Goal: Information Seeking & Learning: Learn about a topic

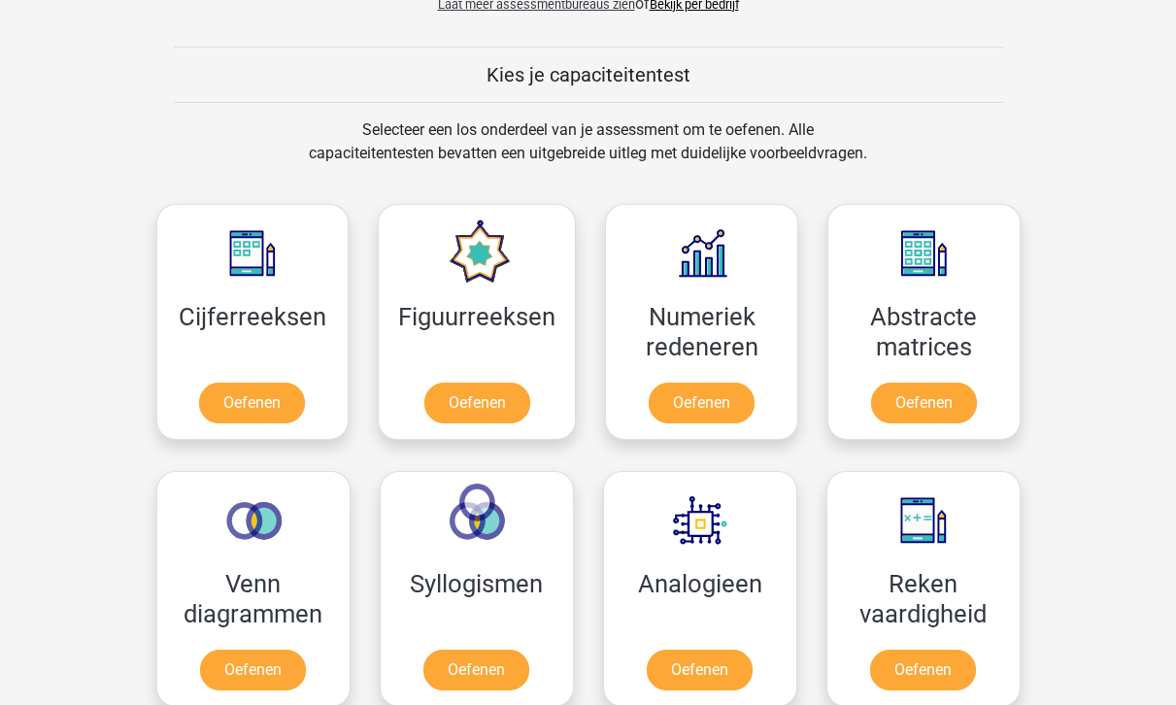
scroll to position [713, 0]
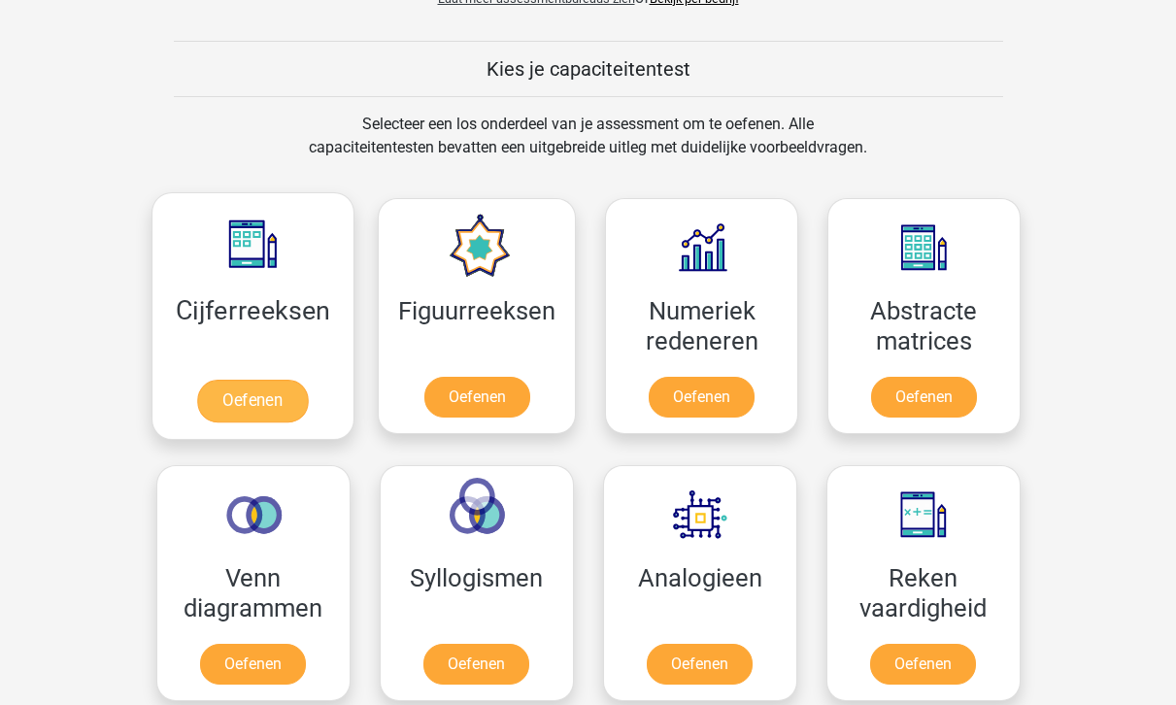
click at [256, 381] on link "Oefenen" at bounding box center [252, 401] width 111 height 43
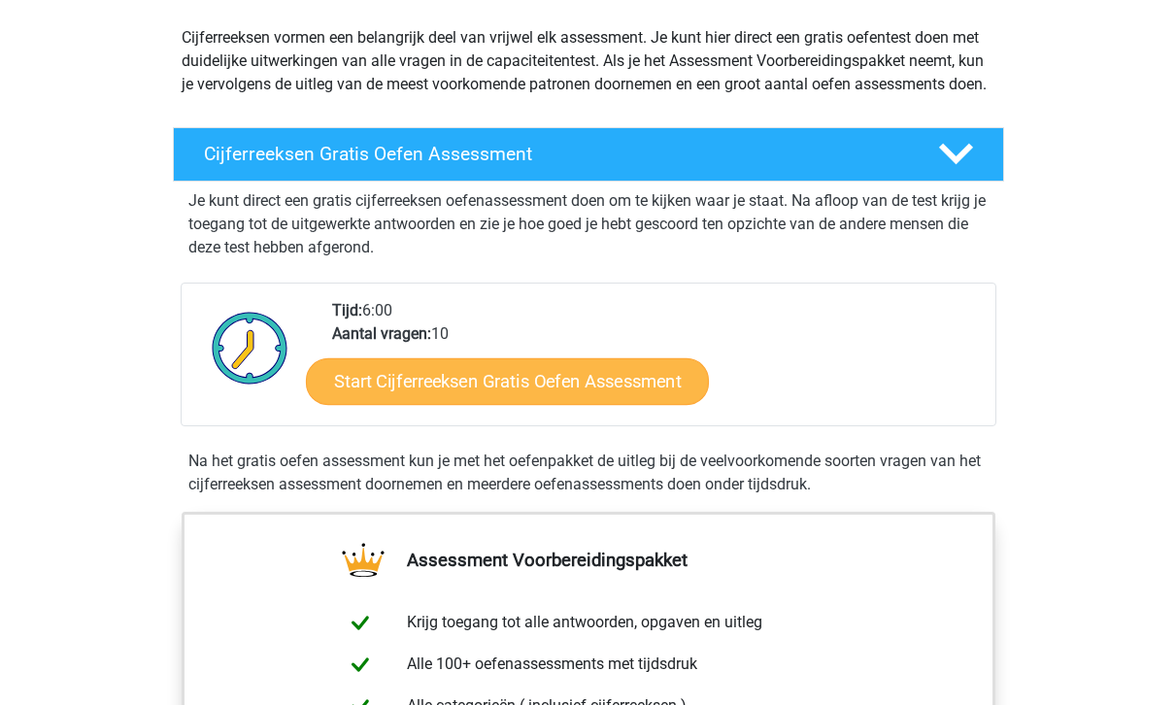
click at [622, 404] on link "Start Cijferreeksen Gratis Oefen Assessment" at bounding box center [507, 380] width 403 height 47
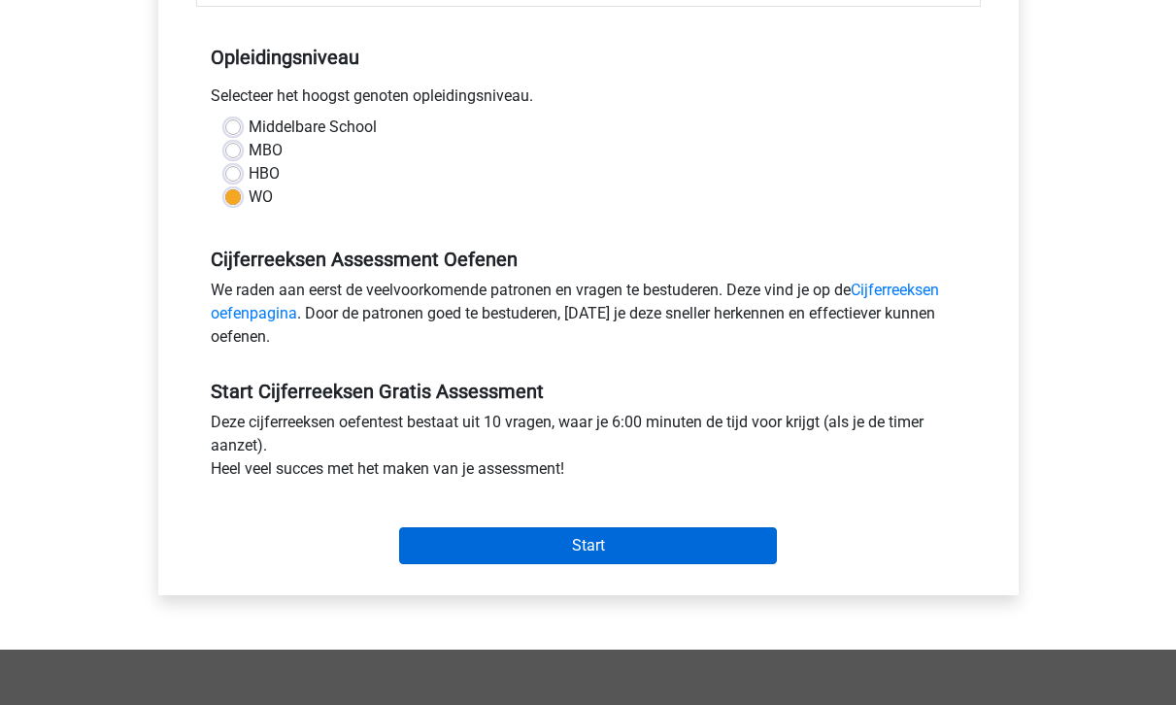
scroll to position [378, 0]
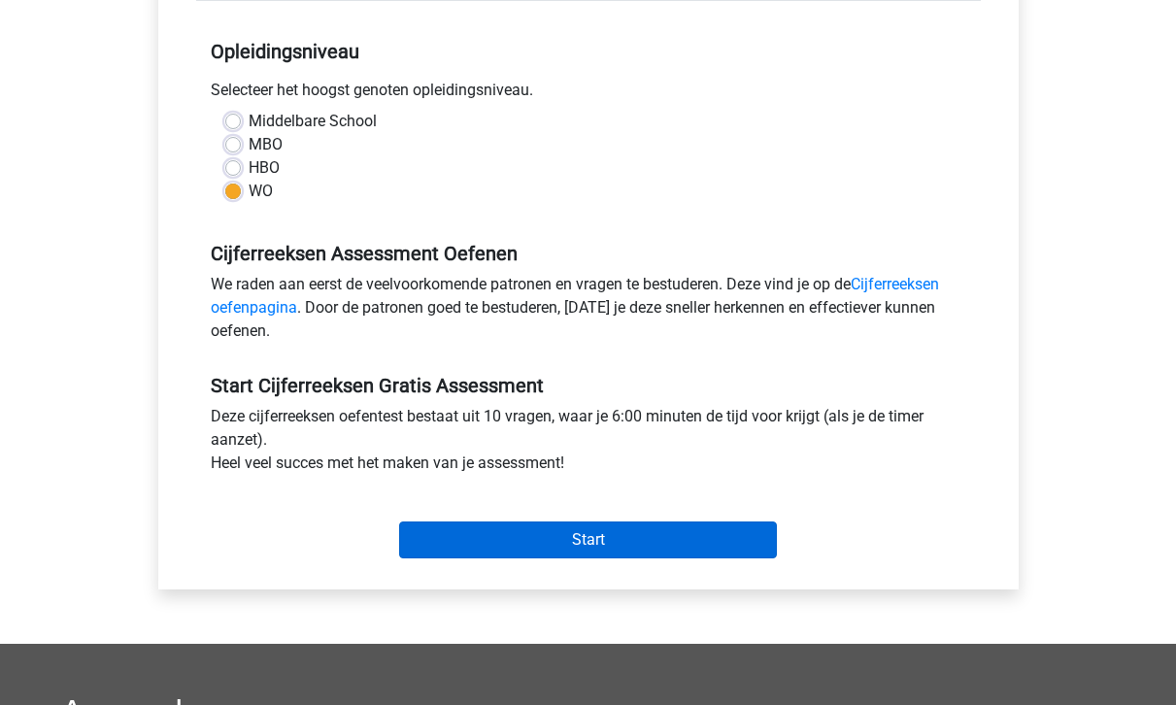
click at [573, 534] on input "Start" at bounding box center [588, 539] width 378 height 37
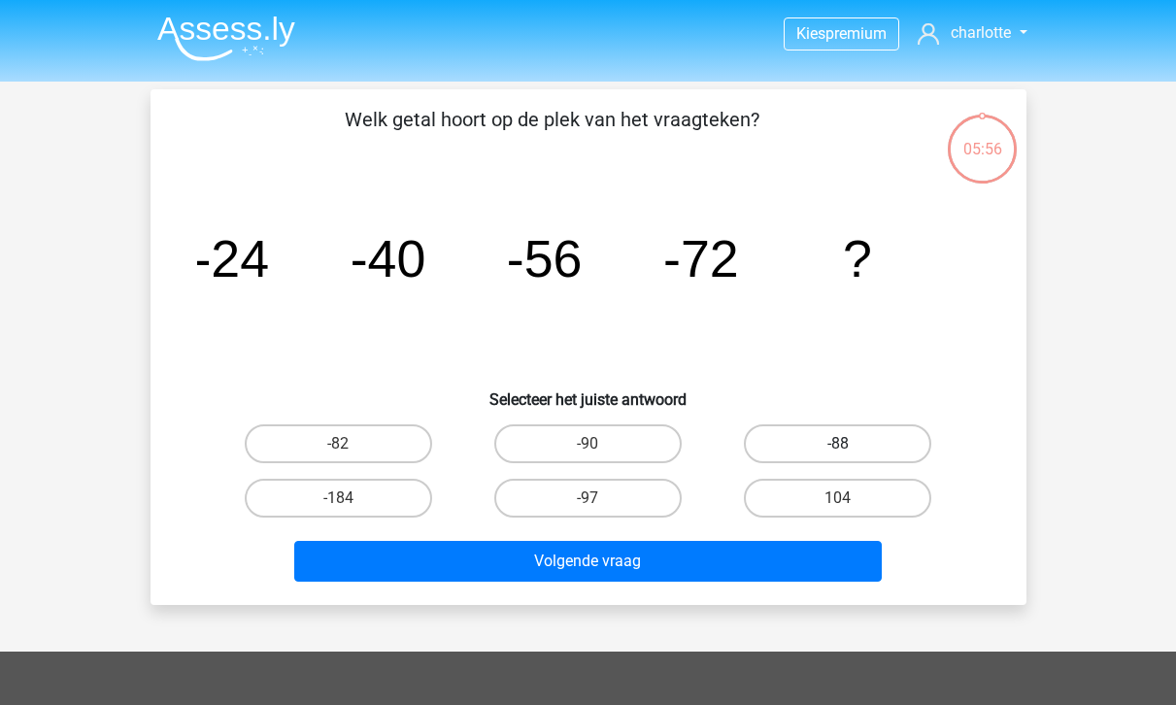
click at [855, 435] on label "-88" at bounding box center [837, 443] width 187 height 39
click at [850, 444] on input "-88" at bounding box center [844, 450] width 13 height 13
radio input "true"
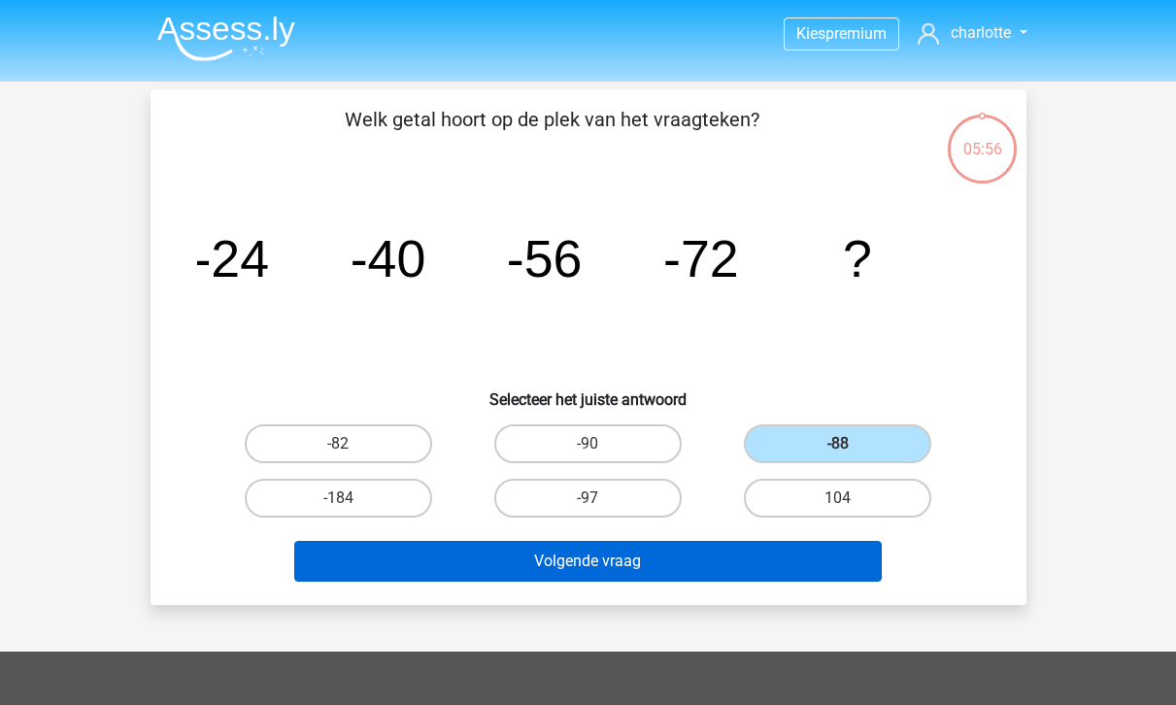
click at [678, 559] on button "Volgende vraag" at bounding box center [587, 561] width 587 height 41
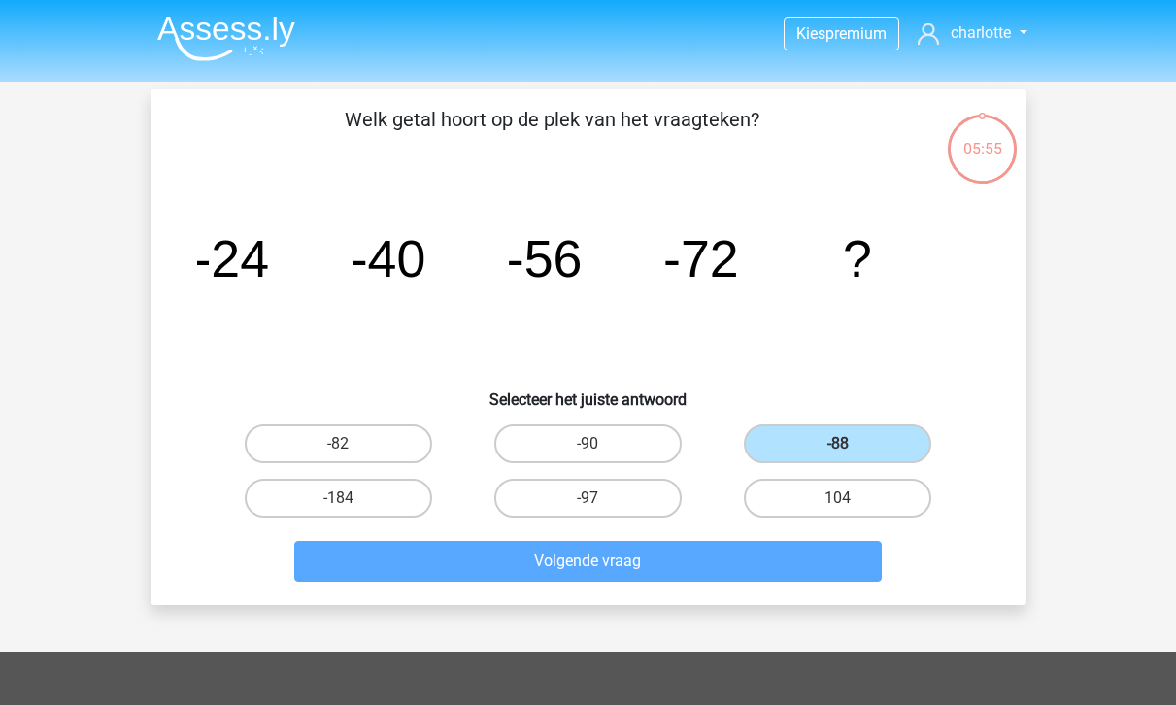
scroll to position [89, 0]
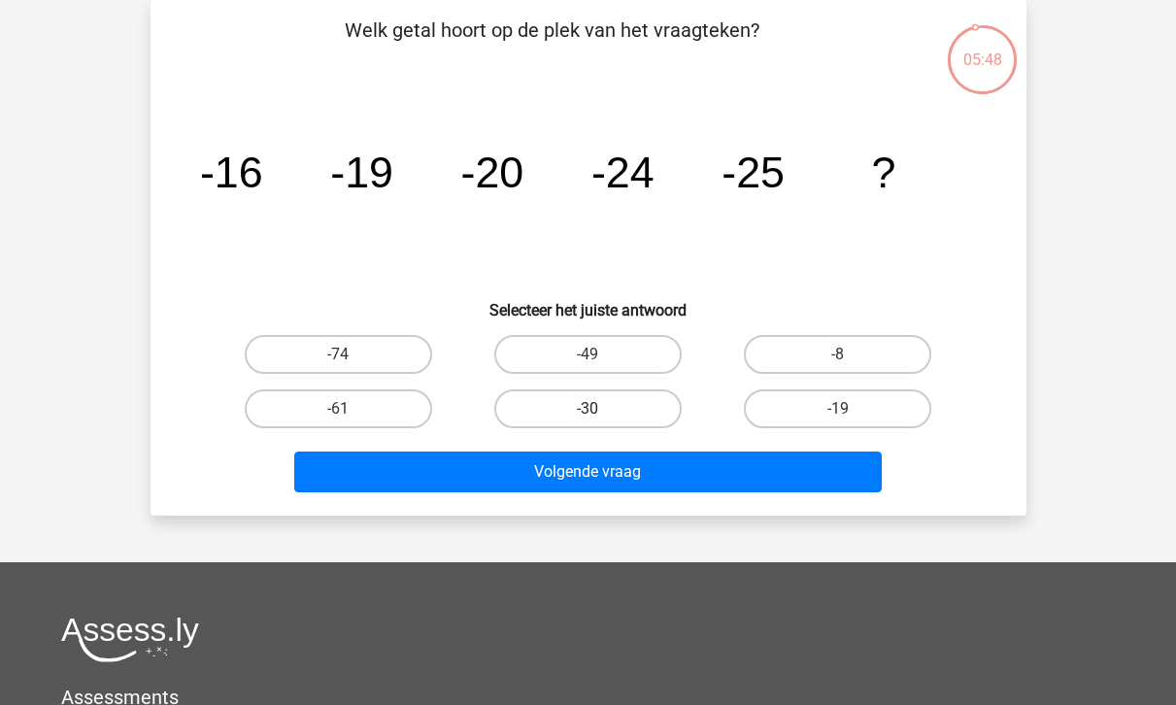
click at [583, 415] on label "-30" at bounding box center [587, 408] width 187 height 39
click at [587, 415] on input "-30" at bounding box center [593, 415] width 13 height 13
radio input "true"
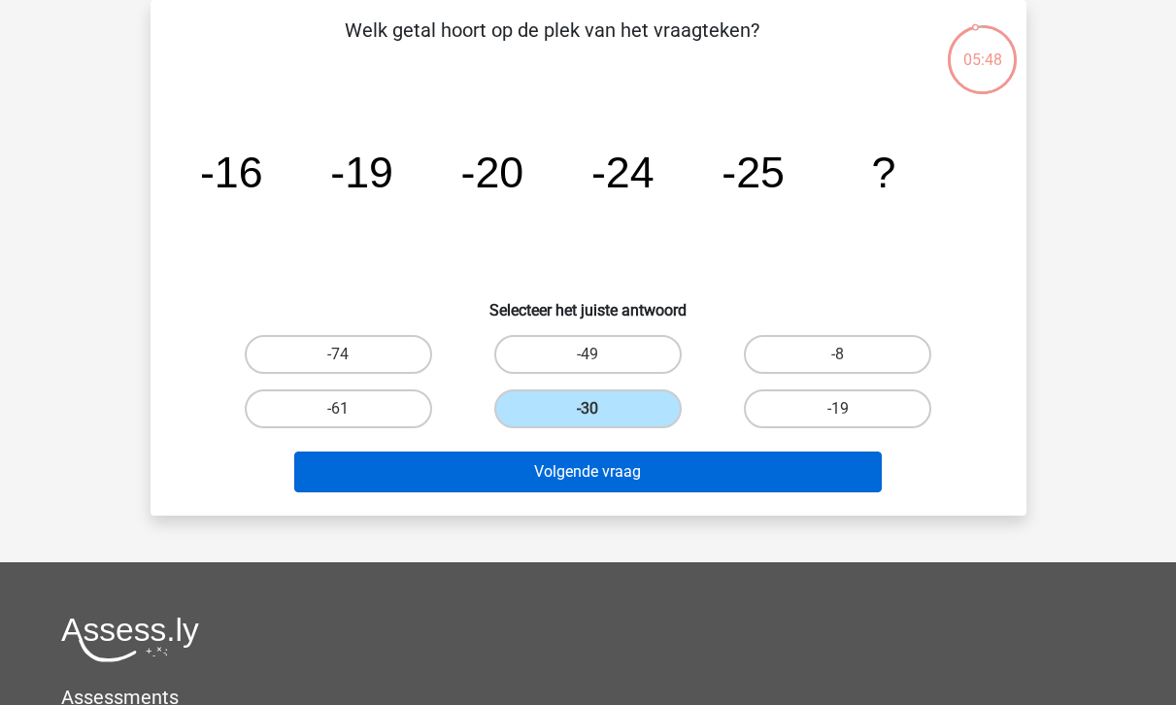
click at [602, 455] on button "Volgende vraag" at bounding box center [587, 471] width 587 height 41
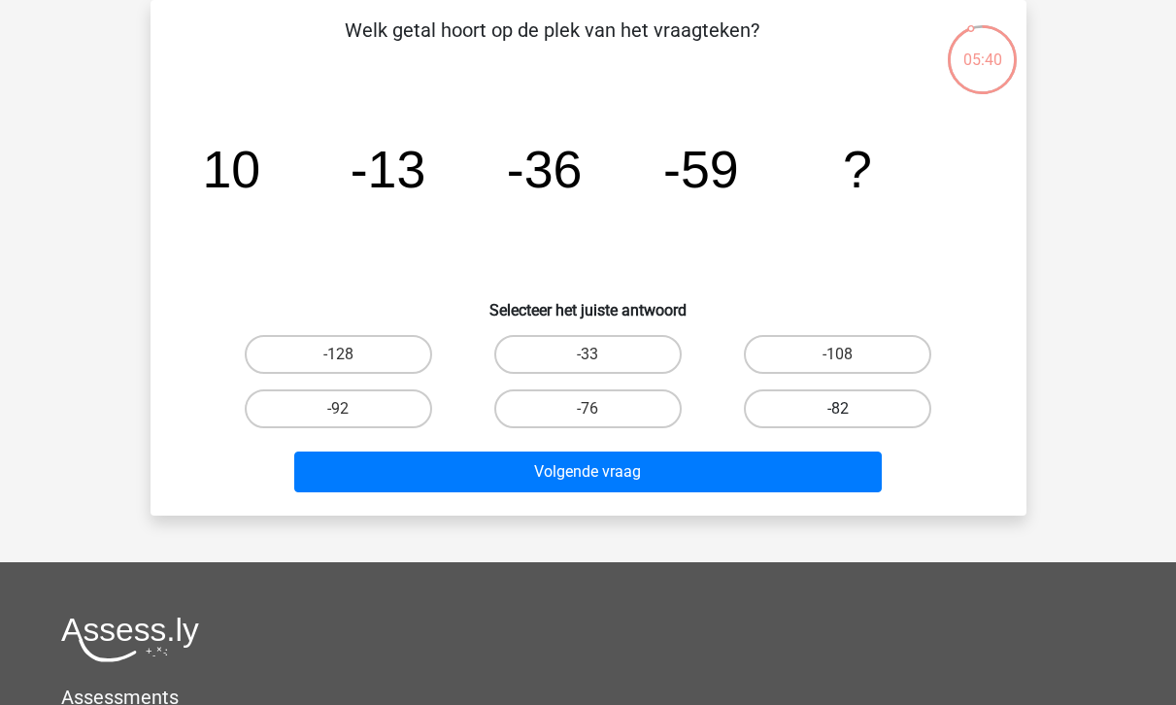
click at [792, 409] on label "-82" at bounding box center [837, 408] width 187 height 39
click at [838, 409] on input "-82" at bounding box center [844, 415] width 13 height 13
radio input "true"
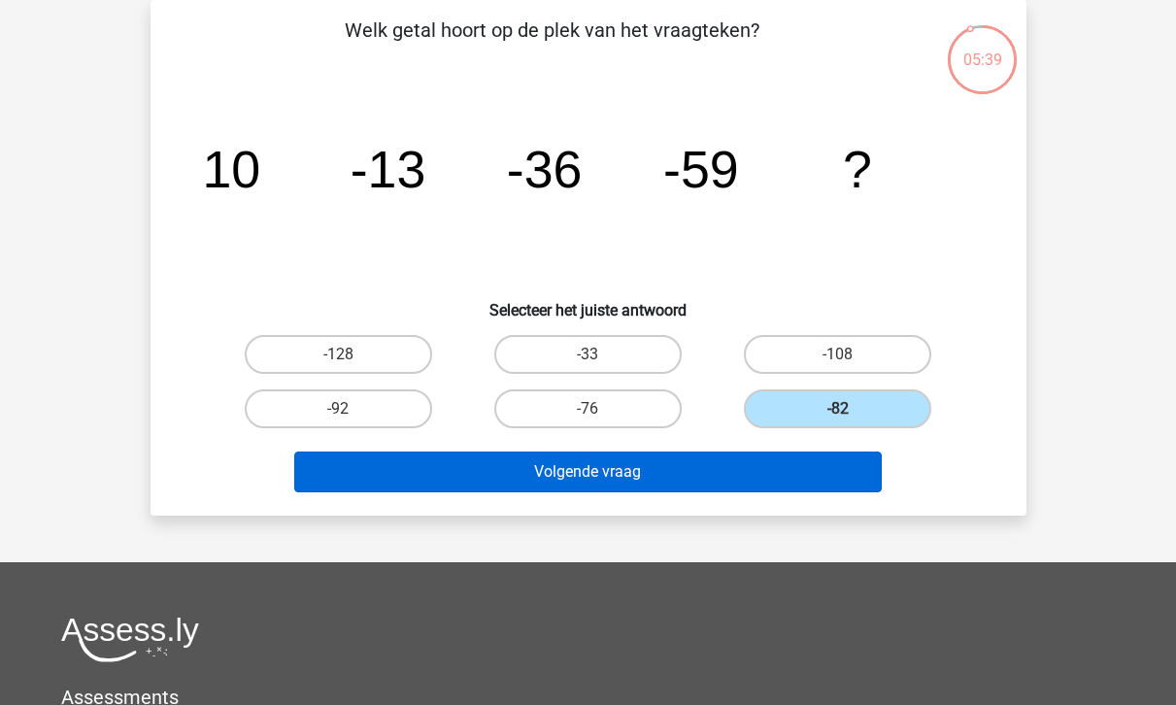
click at [759, 476] on button "Volgende vraag" at bounding box center [587, 471] width 587 height 41
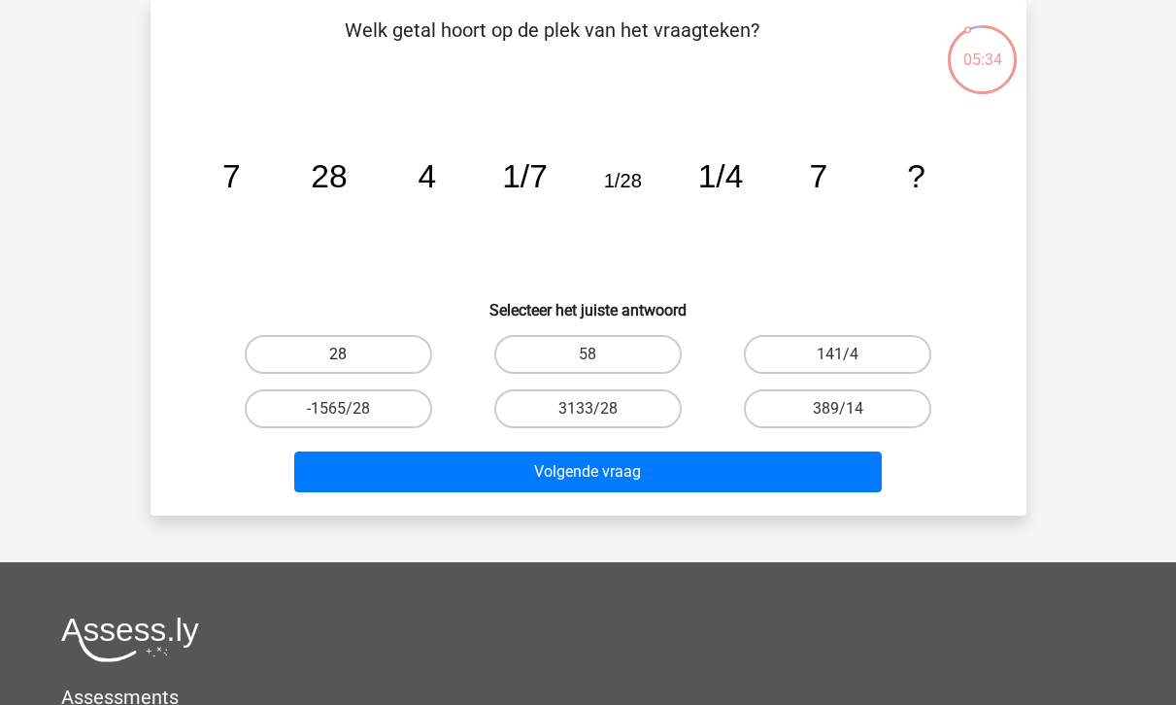
click at [390, 357] on label "28" at bounding box center [338, 354] width 187 height 39
click at [350, 357] on input "28" at bounding box center [344, 360] width 13 height 13
radio input "true"
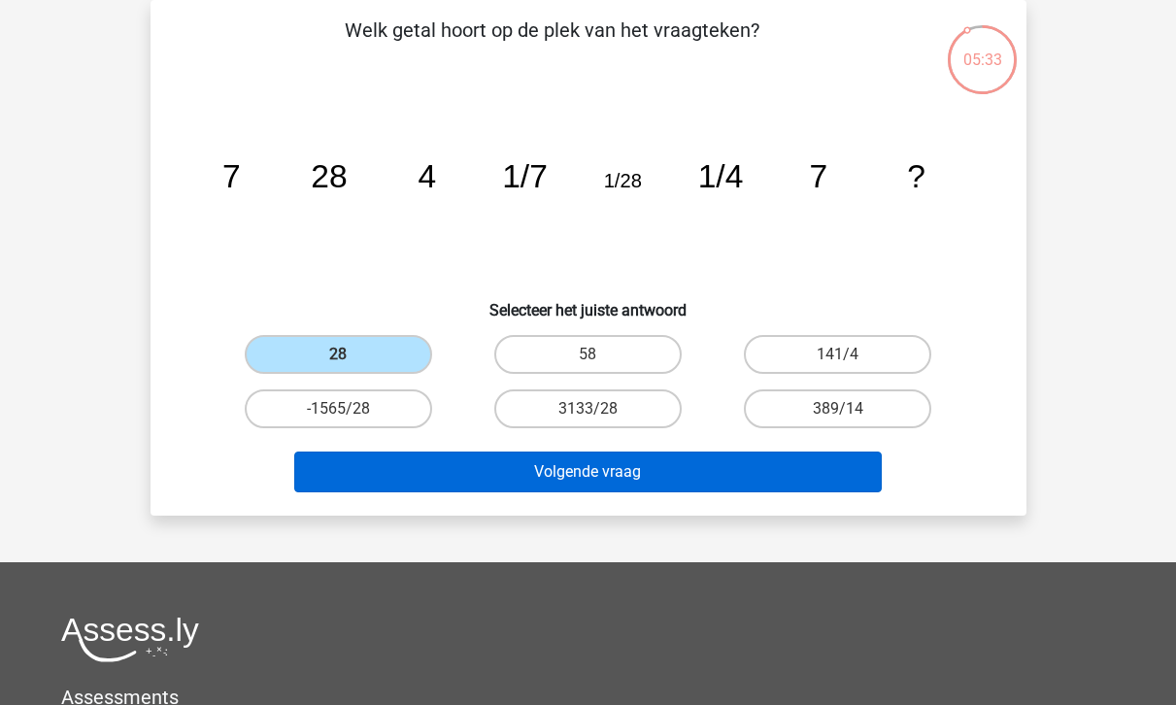
click at [443, 459] on button "Volgende vraag" at bounding box center [587, 471] width 587 height 41
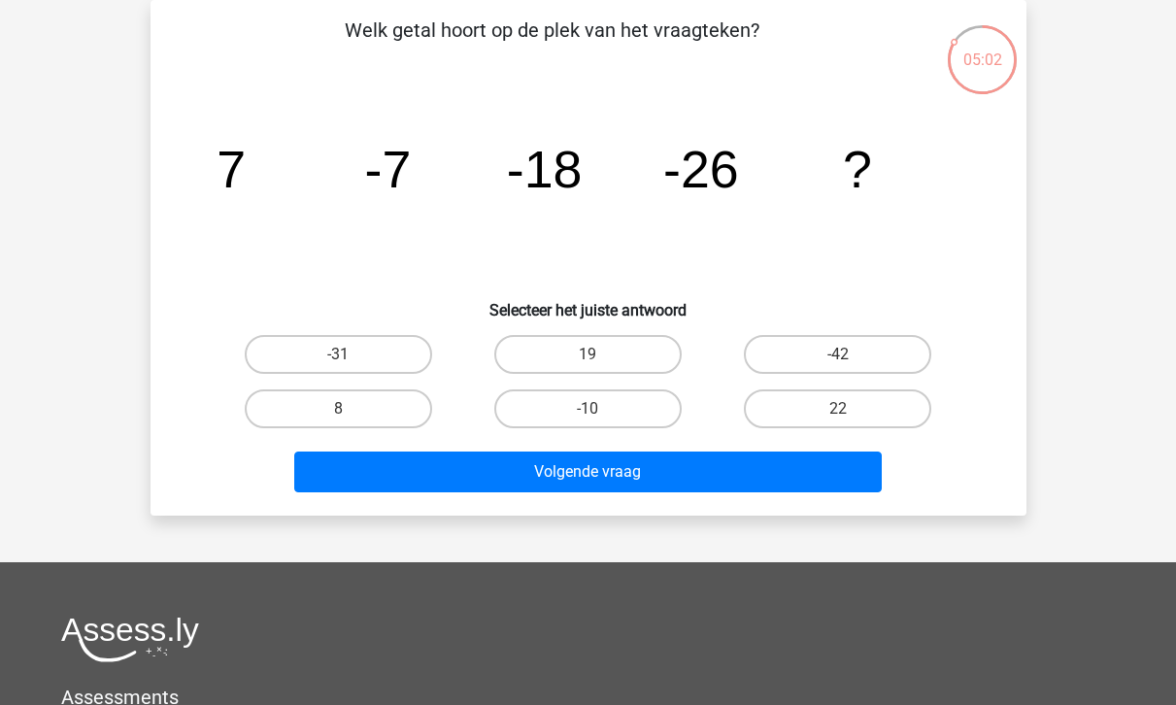
click at [359, 327] on div "-31" at bounding box center [338, 354] width 249 height 54
click at [359, 361] on label "-31" at bounding box center [338, 354] width 187 height 39
click at [350, 361] on input "-31" at bounding box center [344, 360] width 13 height 13
radio input "true"
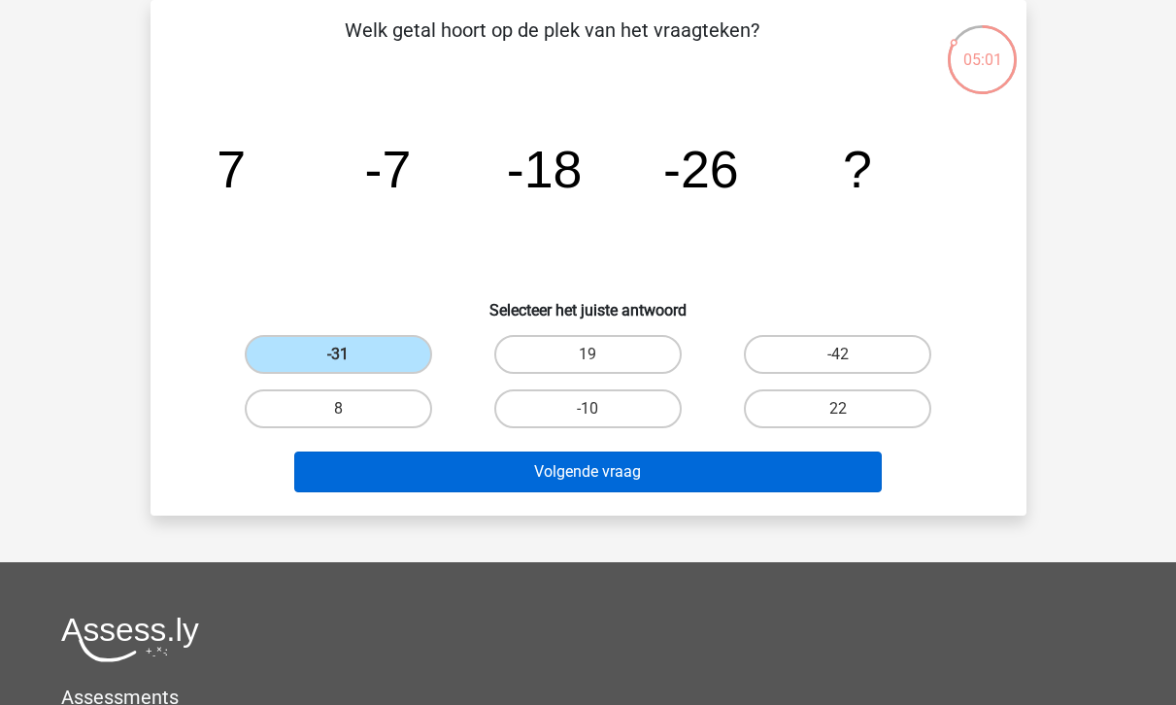
click at [547, 486] on button "Volgende vraag" at bounding box center [587, 471] width 587 height 41
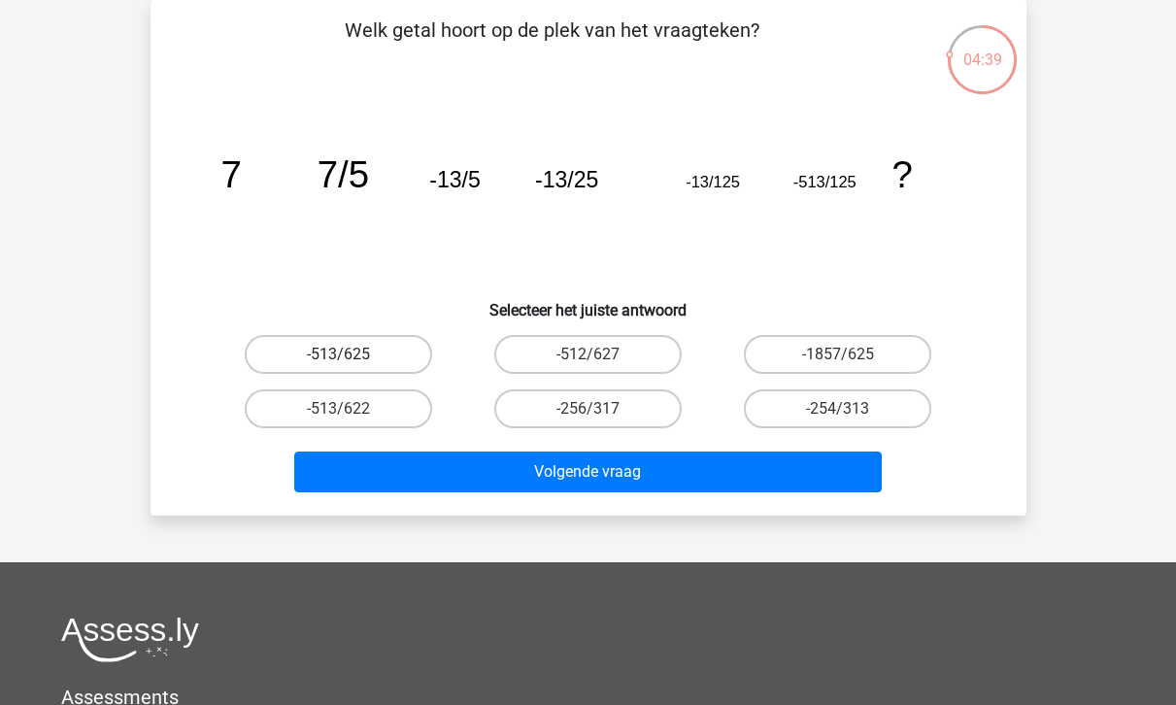
click at [414, 358] on label "-513/625" at bounding box center [338, 354] width 187 height 39
click at [350, 358] on input "-513/625" at bounding box center [344, 360] width 13 height 13
radio input "true"
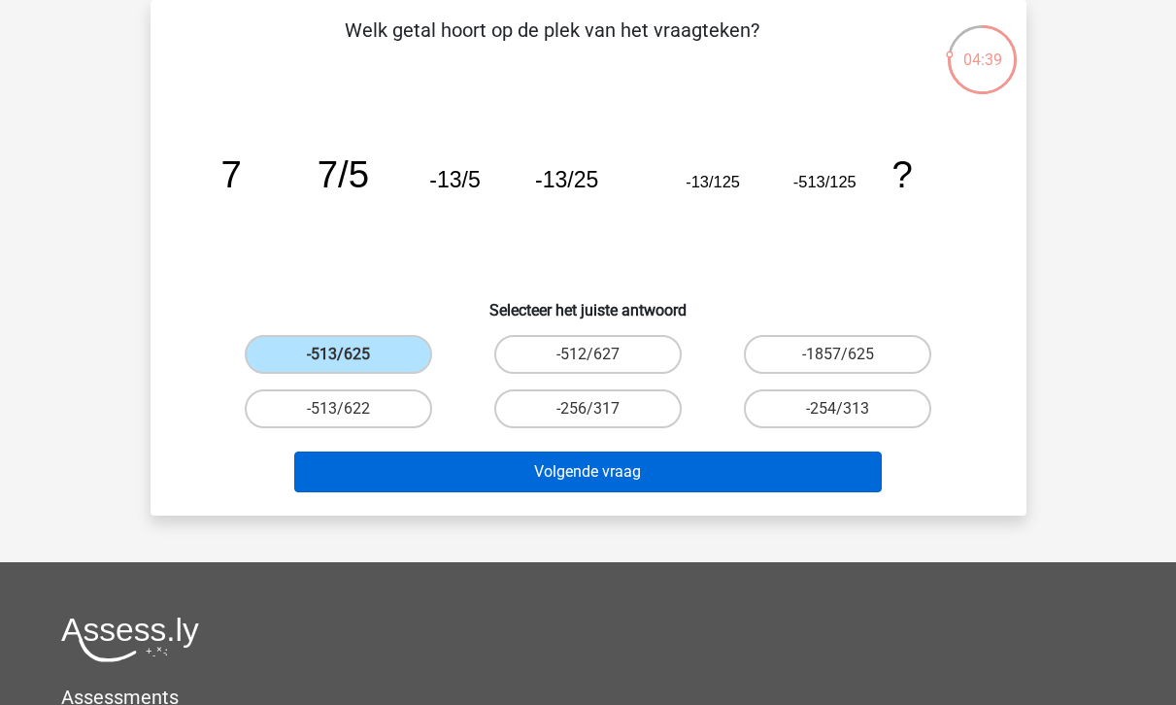
click at [496, 464] on button "Volgende vraag" at bounding box center [587, 471] width 587 height 41
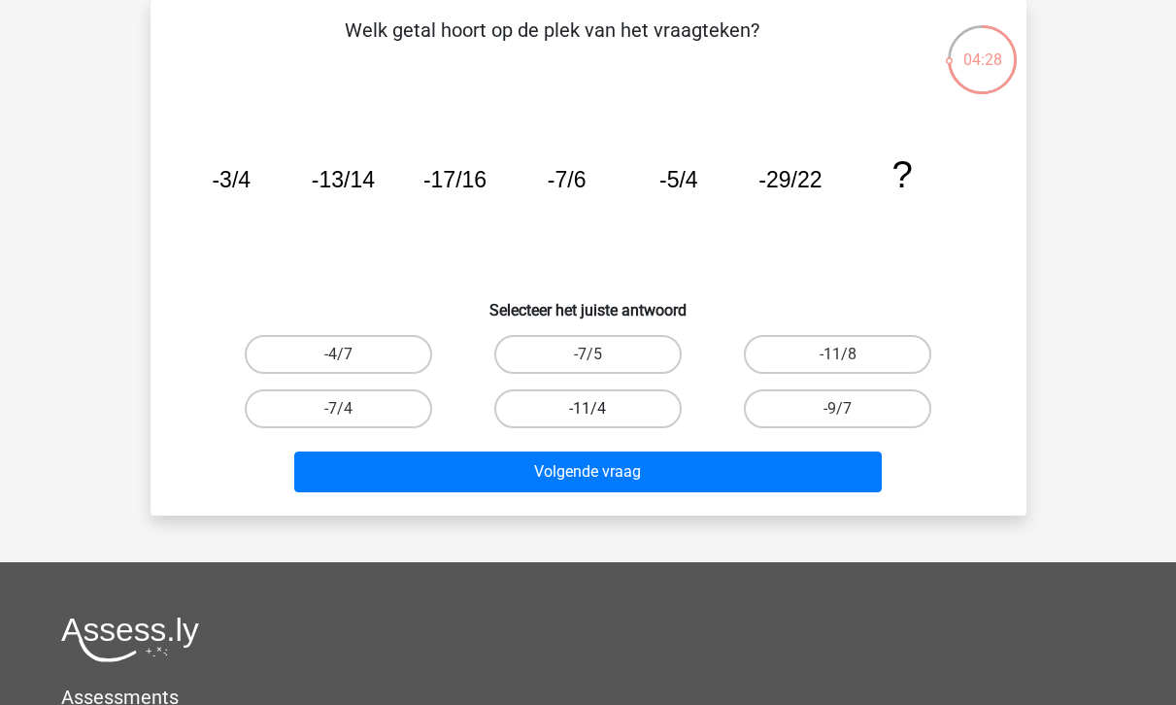
click at [635, 415] on label "-11/4" at bounding box center [587, 408] width 187 height 39
click at [600, 415] on input "-11/4" at bounding box center [593, 415] width 13 height 13
radio input "true"
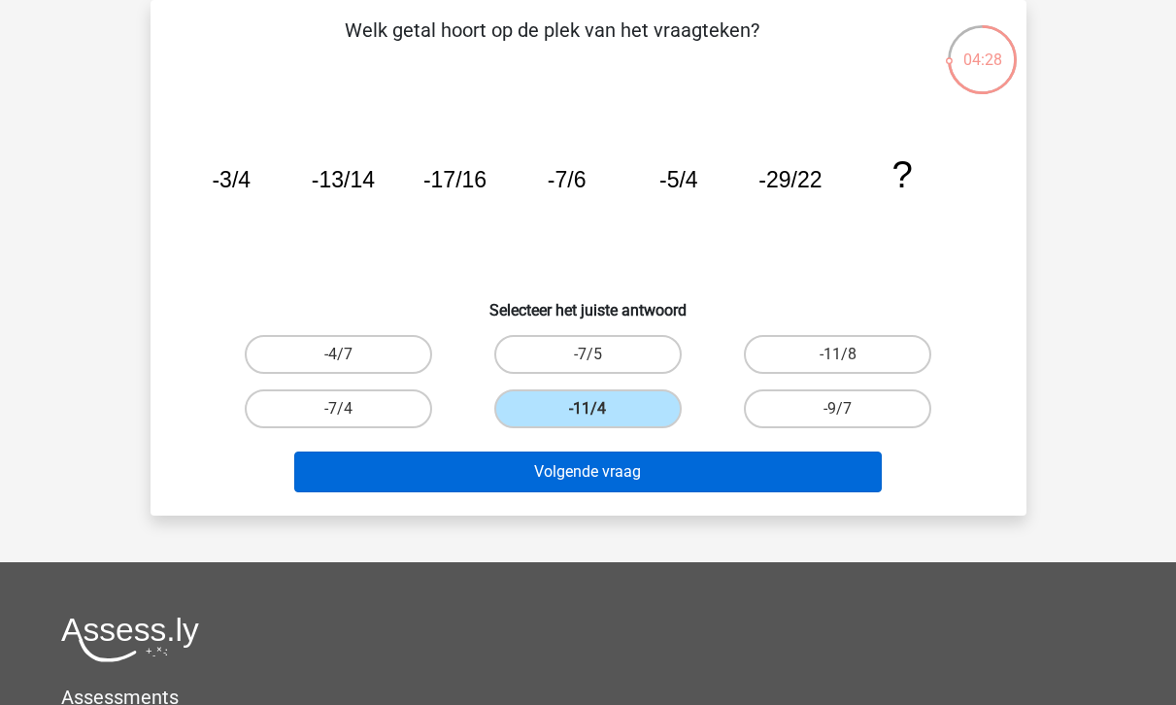
click at [642, 469] on button "Volgende vraag" at bounding box center [587, 471] width 587 height 41
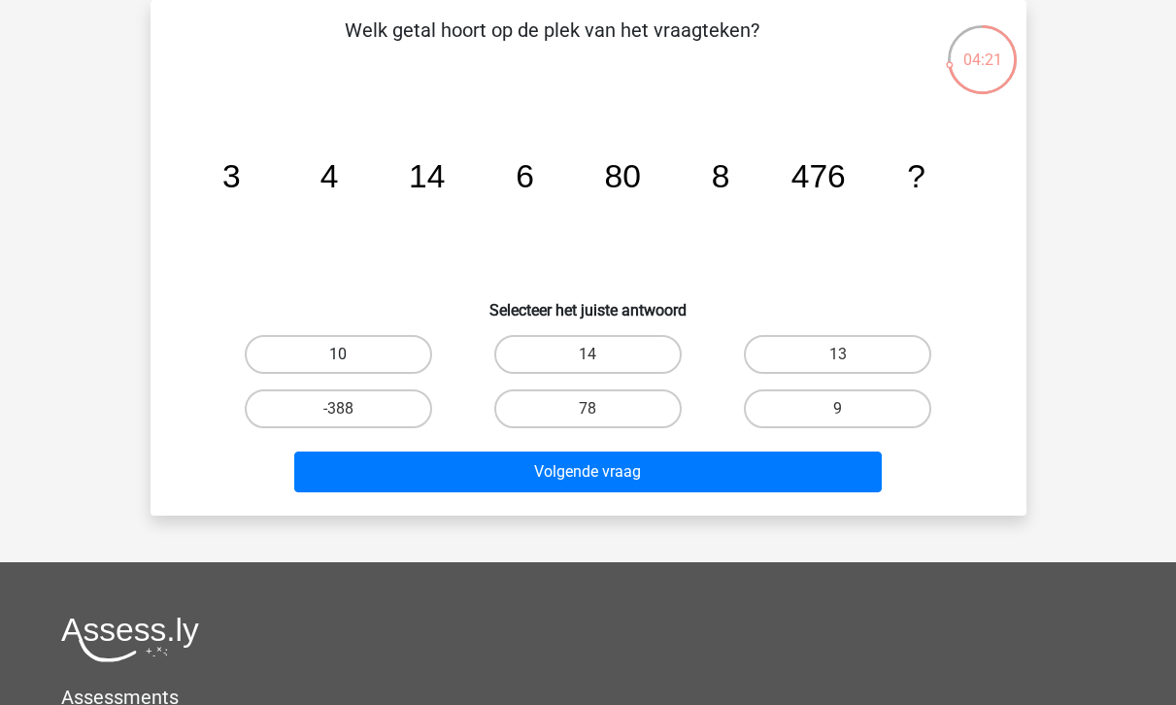
click at [336, 345] on label "10" at bounding box center [338, 354] width 187 height 39
click at [338, 354] on input "10" at bounding box center [344, 360] width 13 height 13
radio input "true"
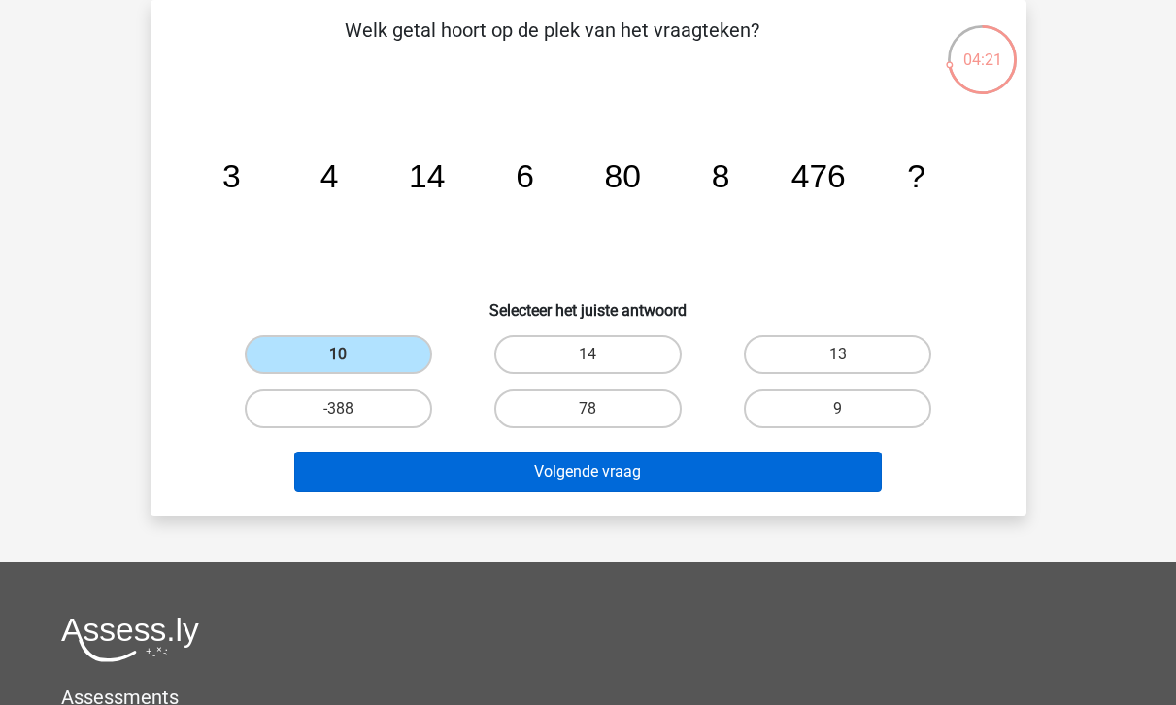
click at [416, 466] on button "Volgende vraag" at bounding box center [587, 471] width 587 height 41
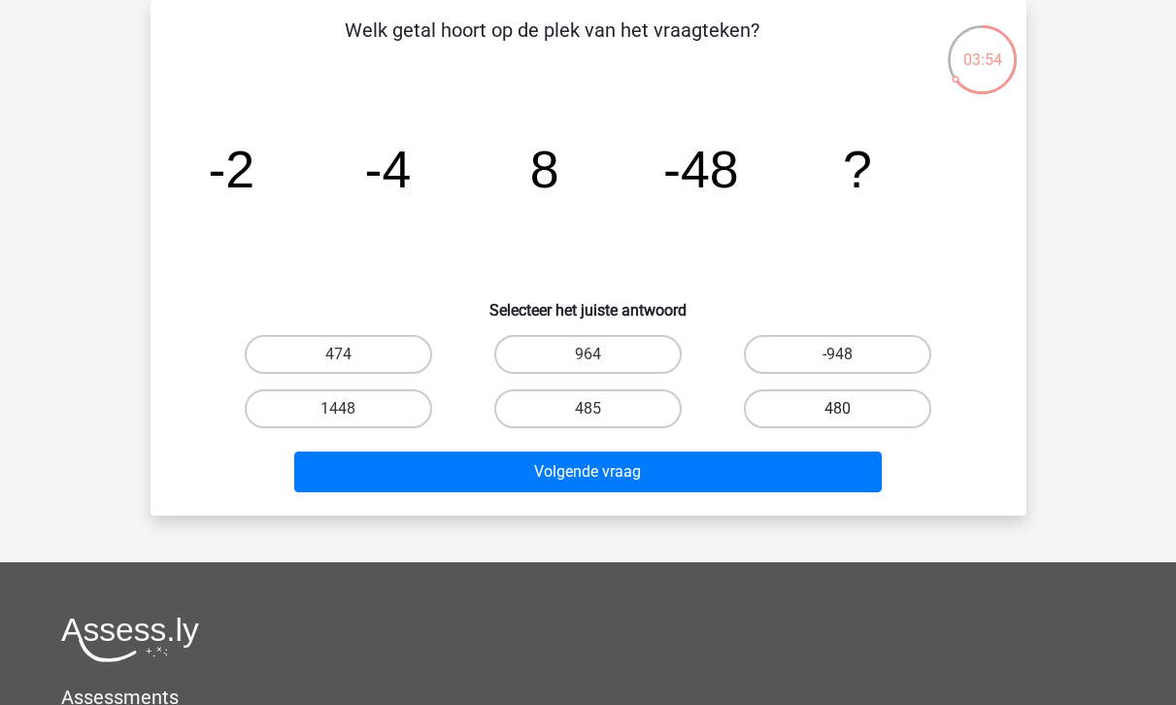
click at [849, 414] on label "480" at bounding box center [837, 408] width 187 height 39
click at [849, 414] on input "480" at bounding box center [844, 415] width 13 height 13
radio input "true"
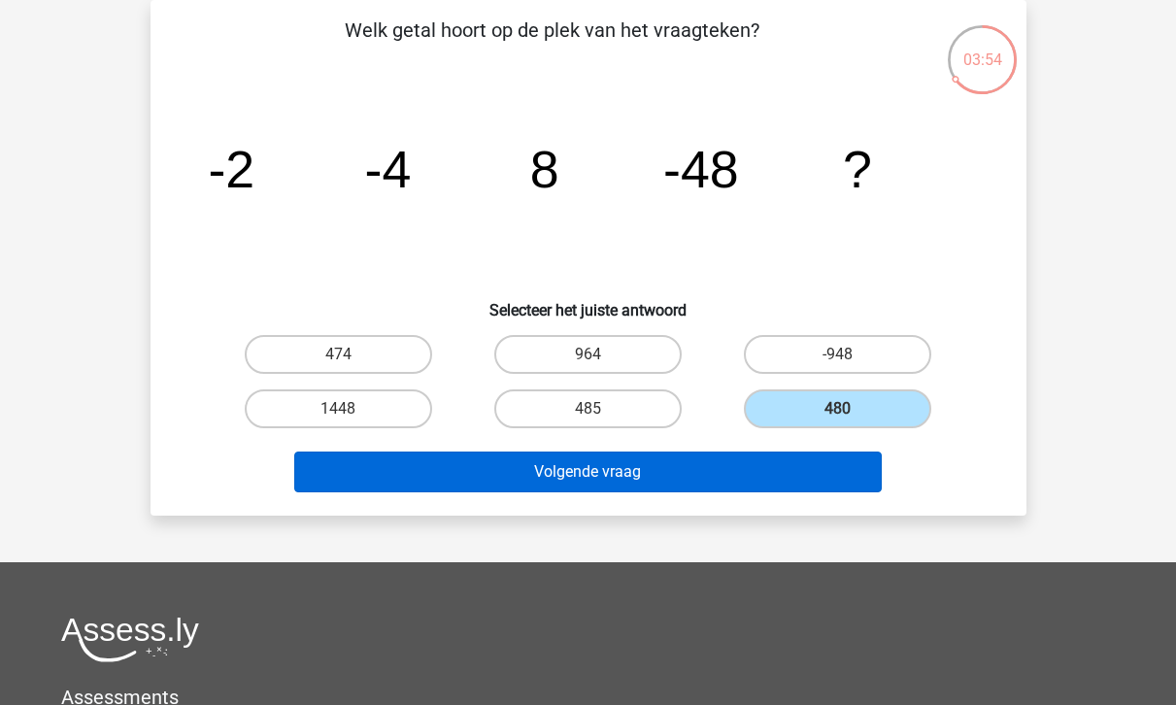
click at [661, 466] on button "Volgende vraag" at bounding box center [587, 471] width 587 height 41
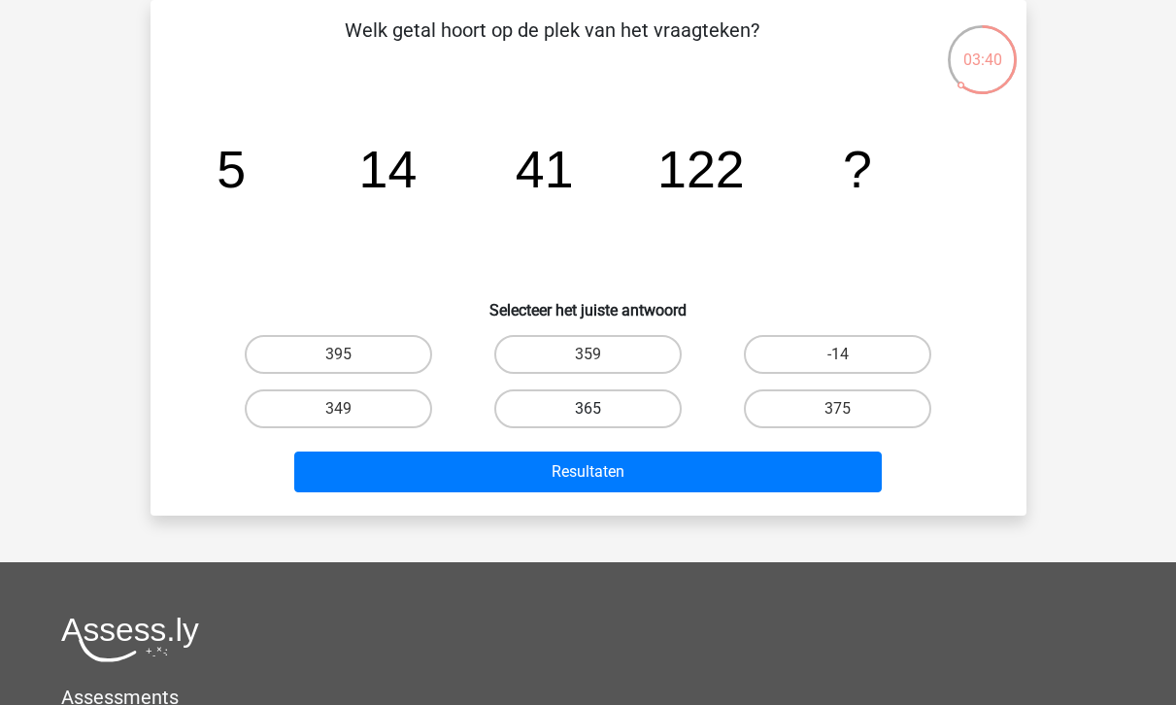
click at [614, 405] on label "365" at bounding box center [587, 408] width 187 height 39
click at [600, 409] on input "365" at bounding box center [593, 415] width 13 height 13
radio input "true"
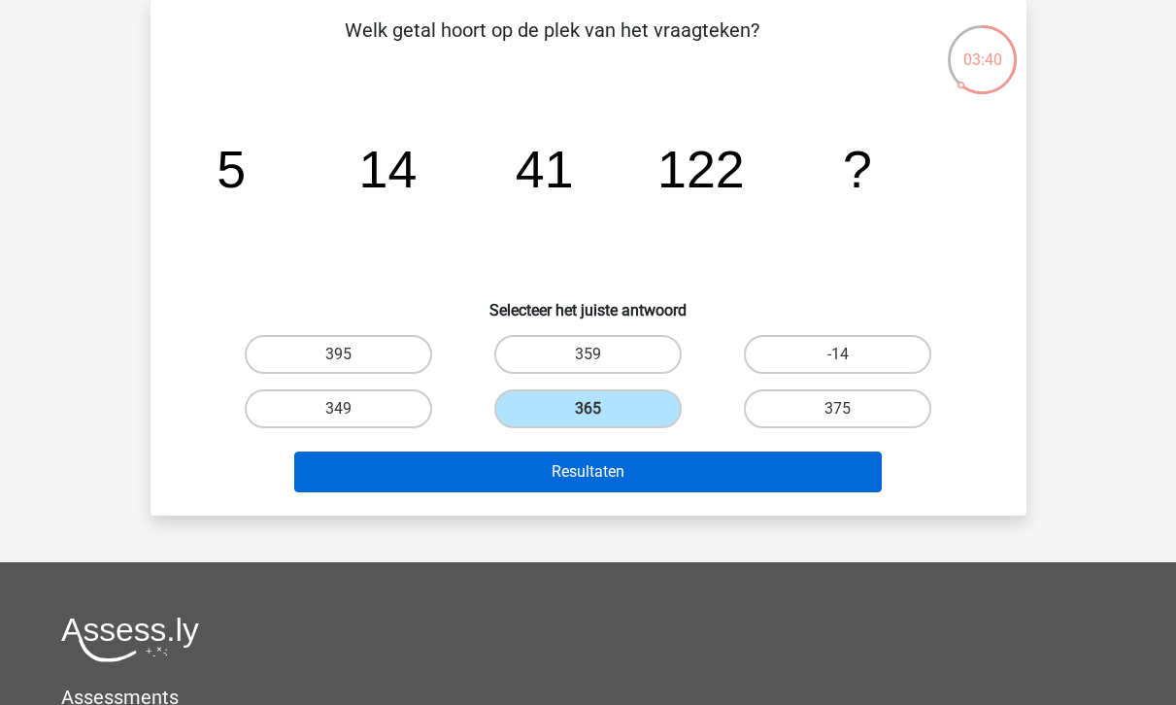
click at [614, 463] on button "Resultaten" at bounding box center [587, 471] width 587 height 41
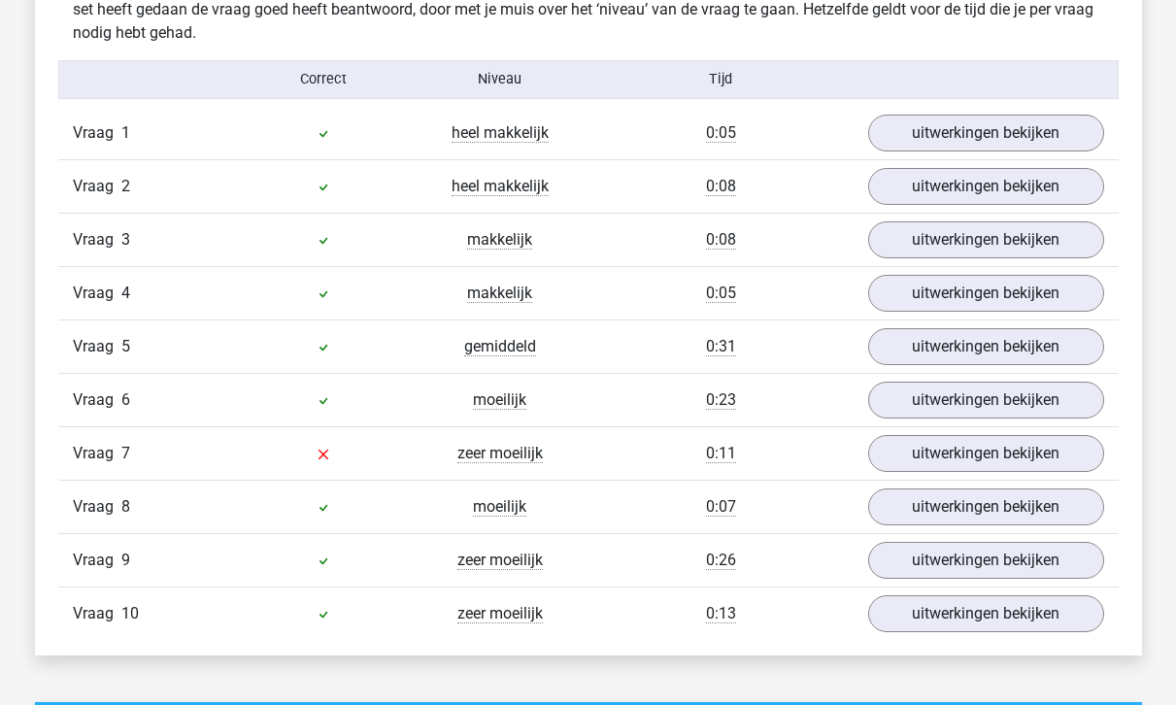
scroll to position [1586, 0]
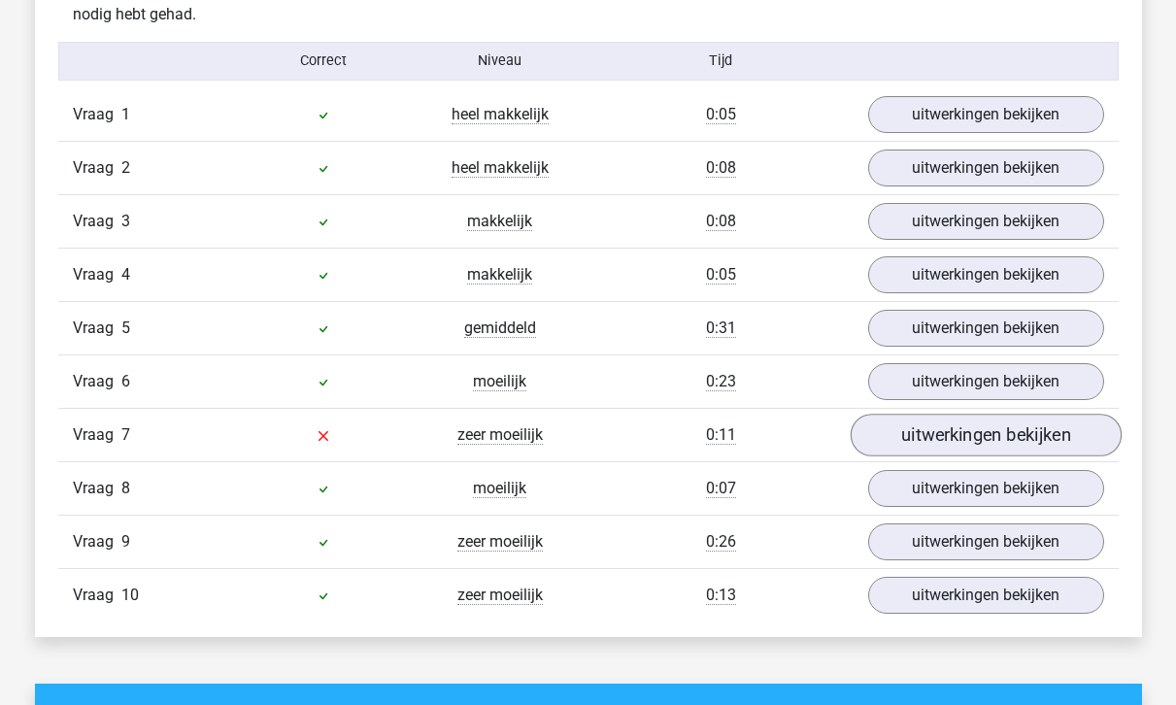
click at [945, 446] on link "uitwerkingen bekijken" at bounding box center [984, 435] width 271 height 43
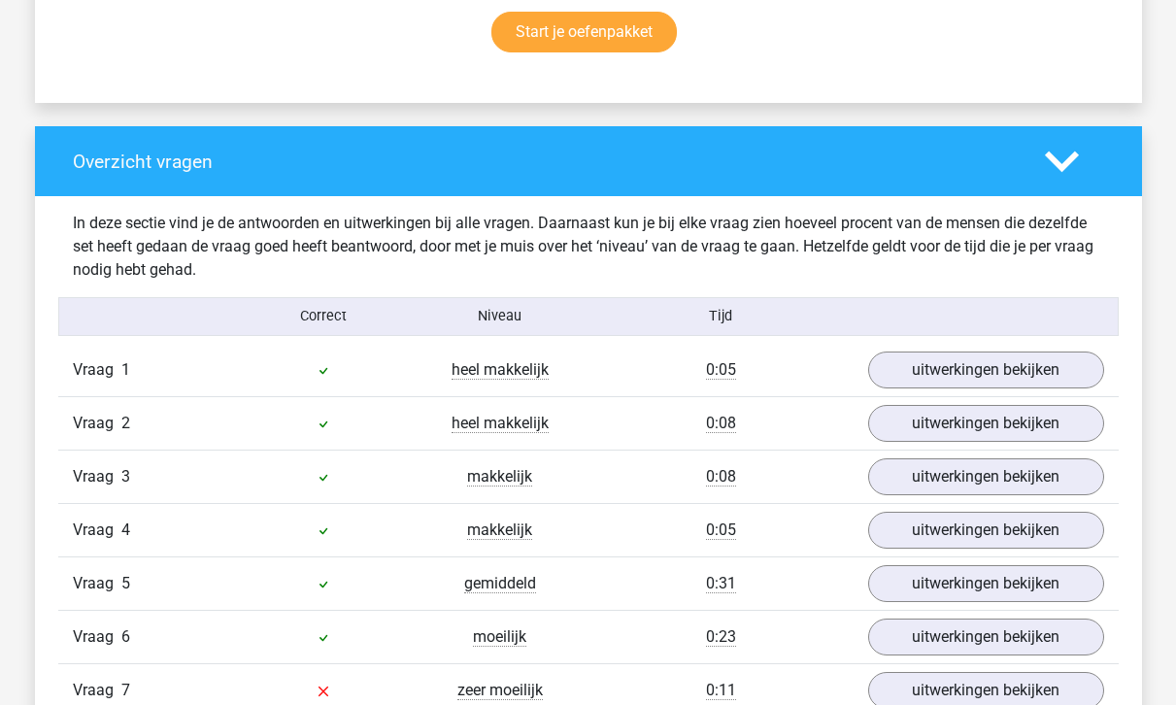
scroll to position [1327, 0]
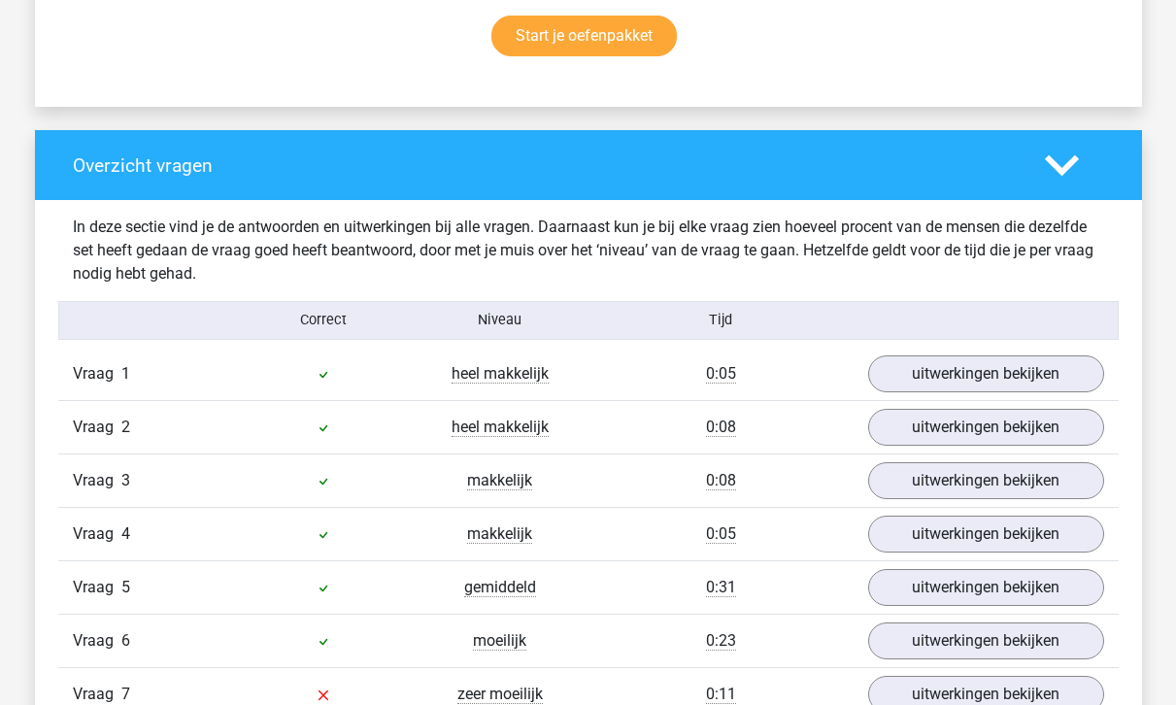
click at [1060, 181] on icon at bounding box center [1061, 166] width 34 height 34
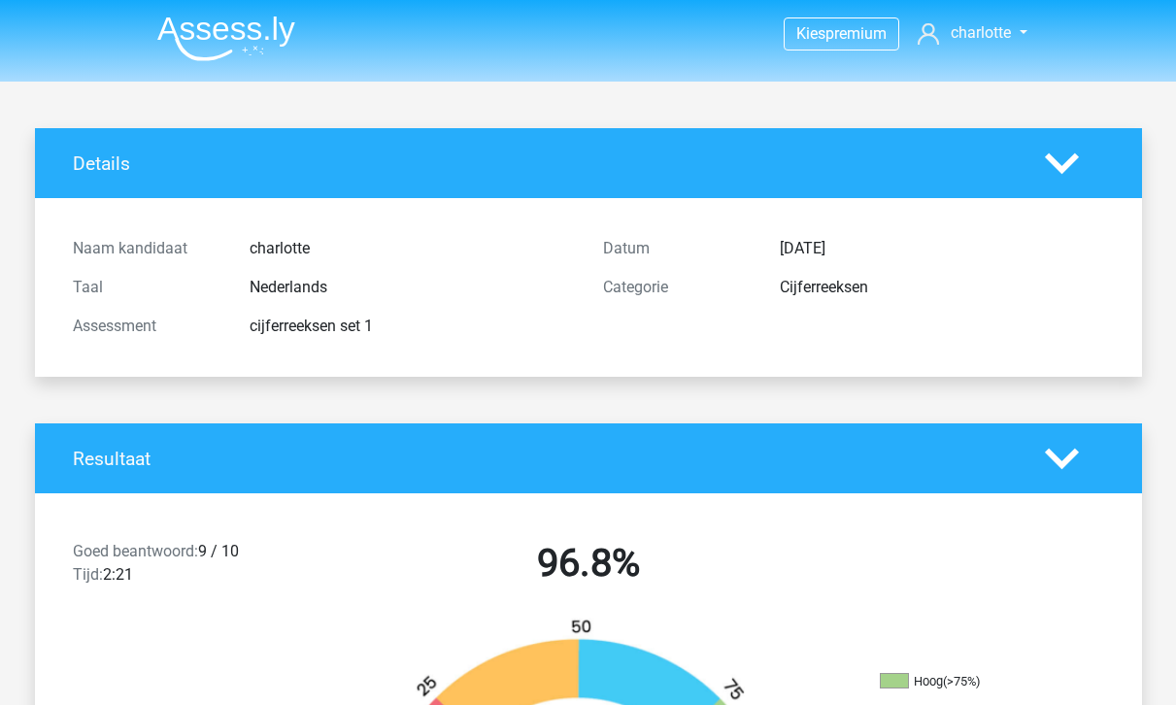
scroll to position [0, 0]
click at [238, 45] on img at bounding box center [226, 39] width 138 height 46
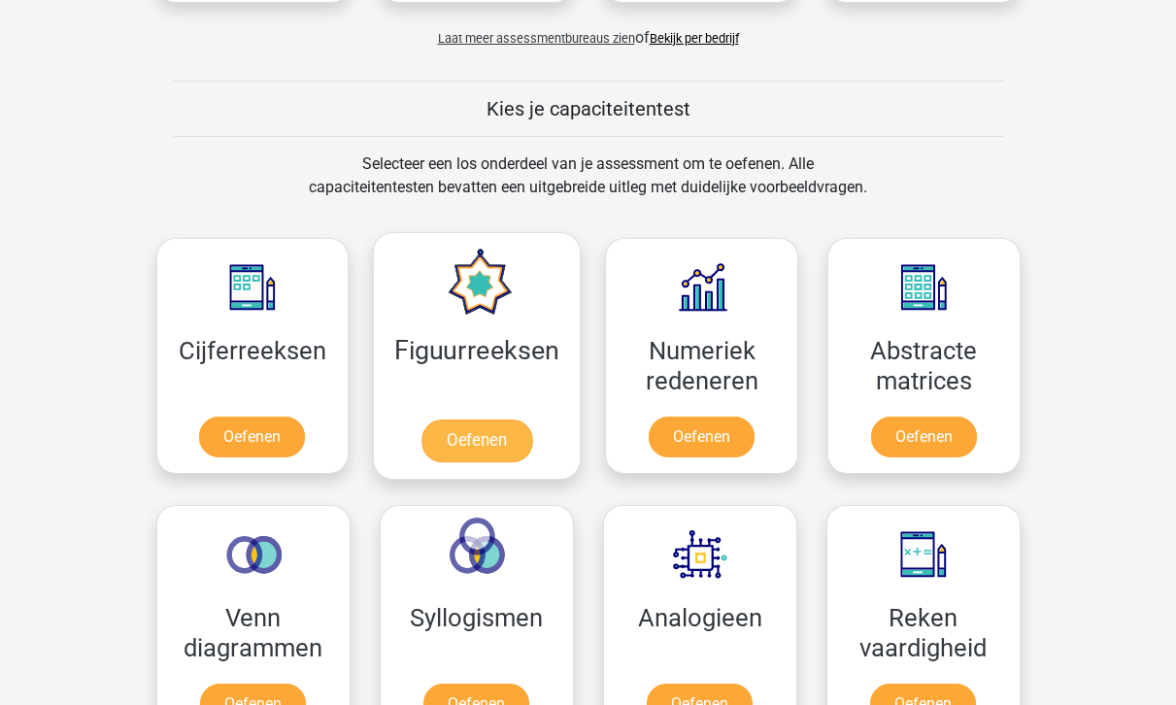
scroll to position [676, 0]
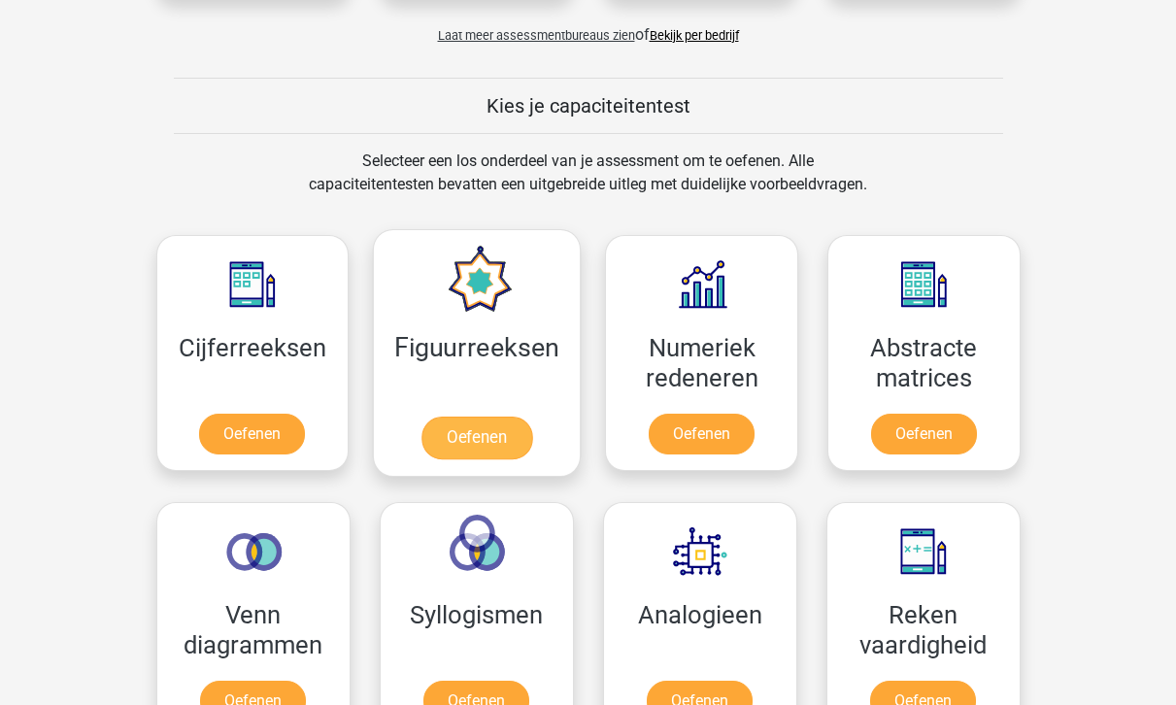
click at [472, 424] on link "Oefenen" at bounding box center [476, 437] width 111 height 43
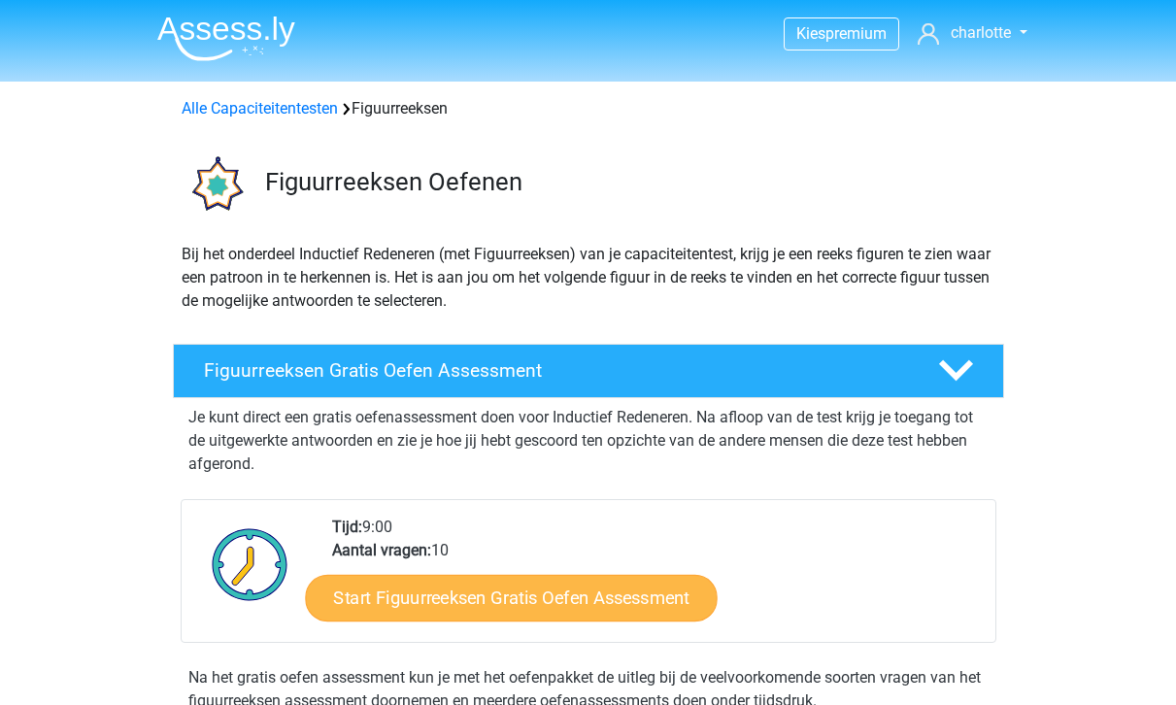
click at [583, 610] on link "Start Figuurreeksen Gratis Oefen Assessment" at bounding box center [511, 597] width 412 height 47
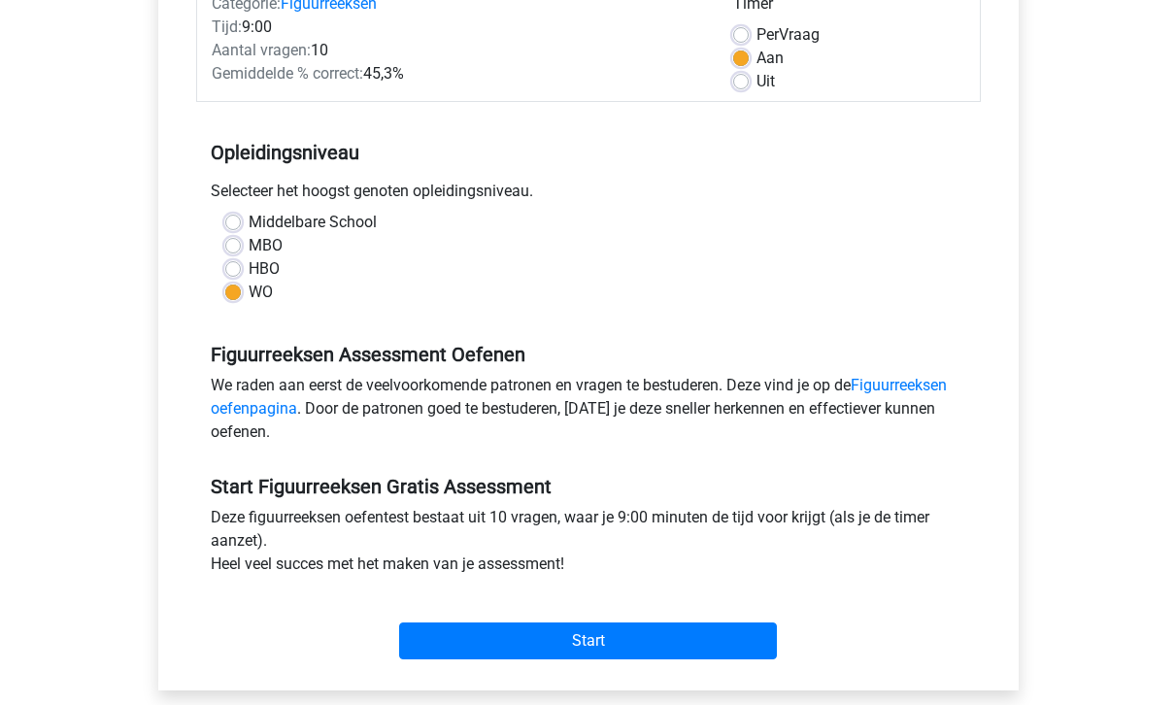
scroll to position [288, 0]
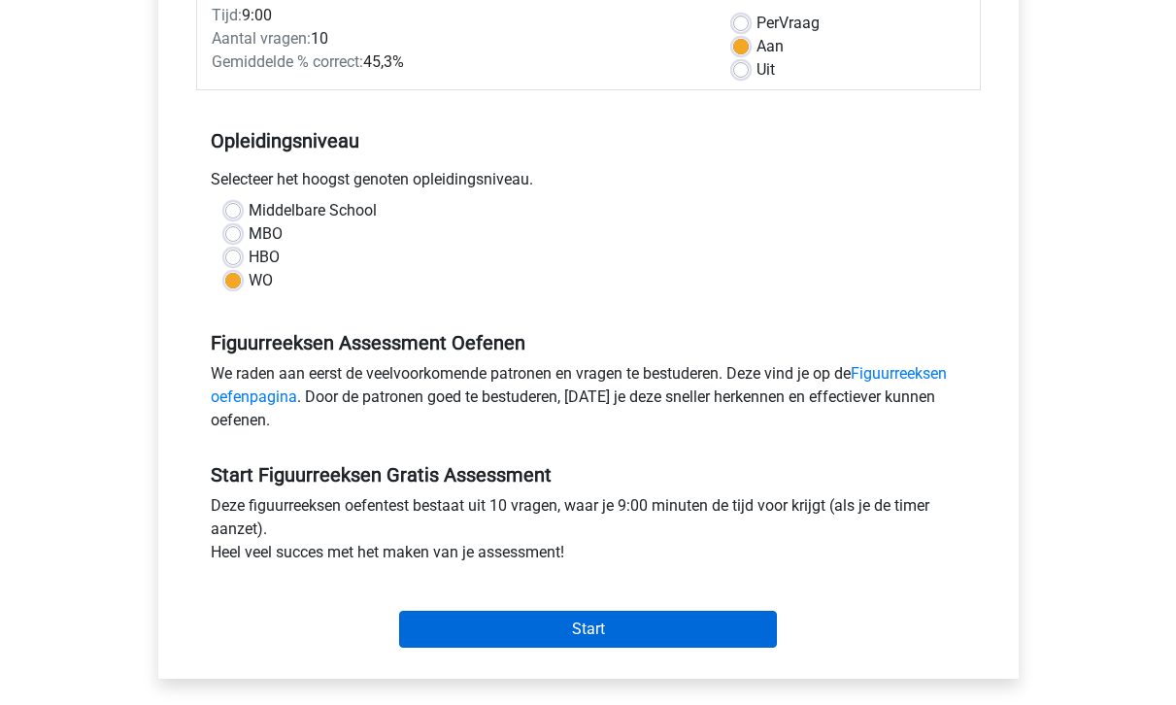
click at [634, 624] on input "Start" at bounding box center [588, 629] width 378 height 37
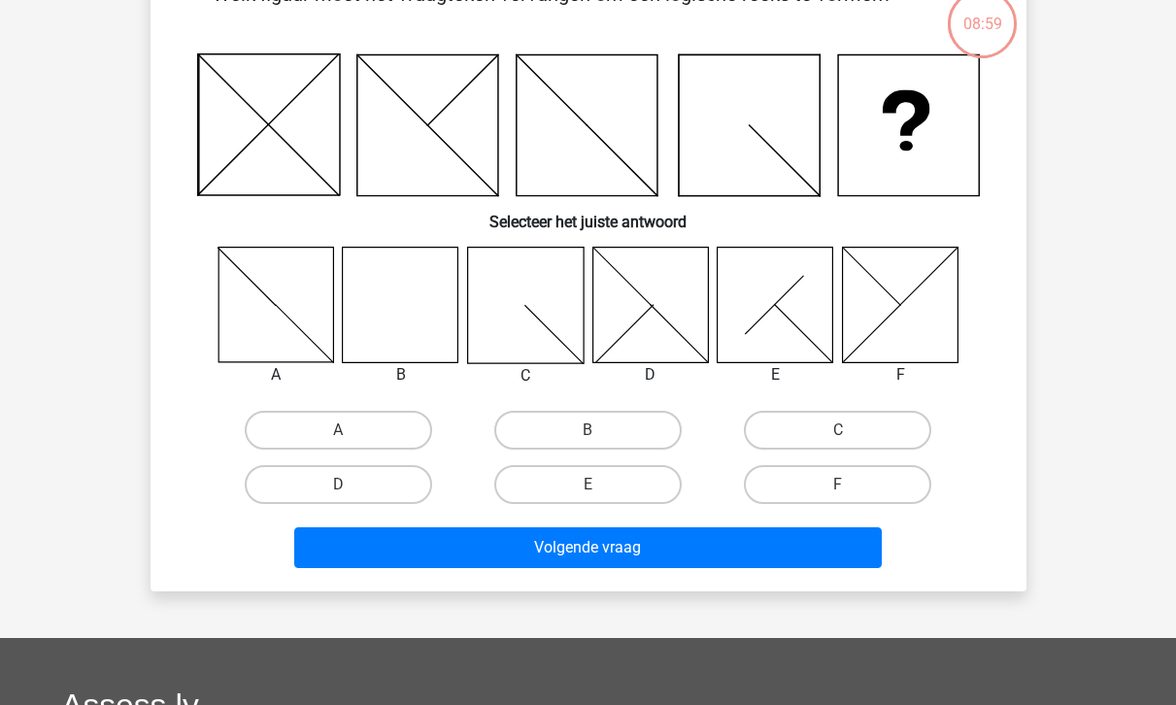
scroll to position [162, 0]
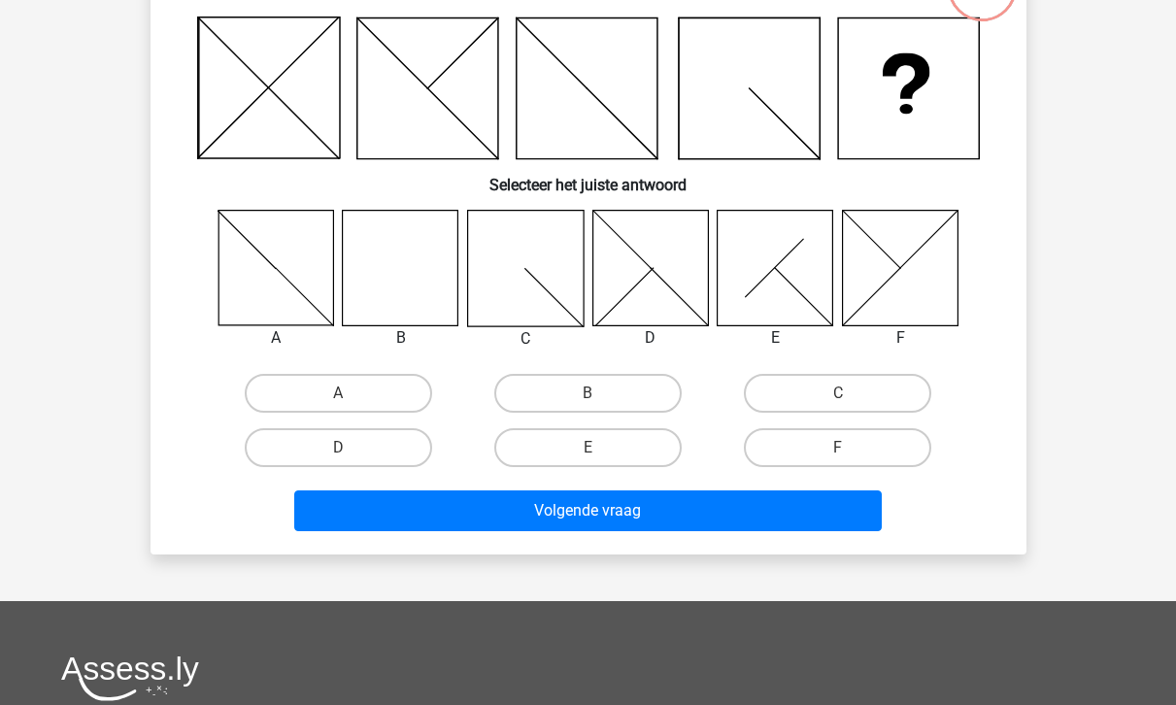
click at [599, 398] on input "B" at bounding box center [593, 399] width 13 height 13
radio input "true"
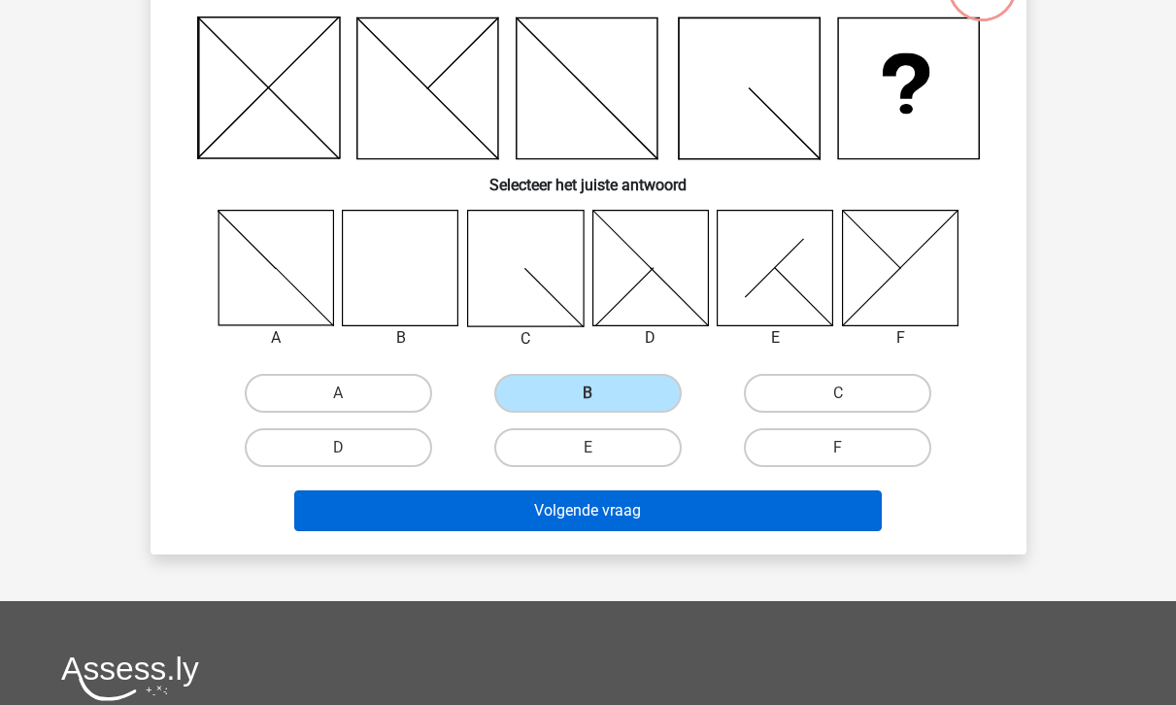
click at [655, 509] on button "Volgende vraag" at bounding box center [587, 510] width 587 height 41
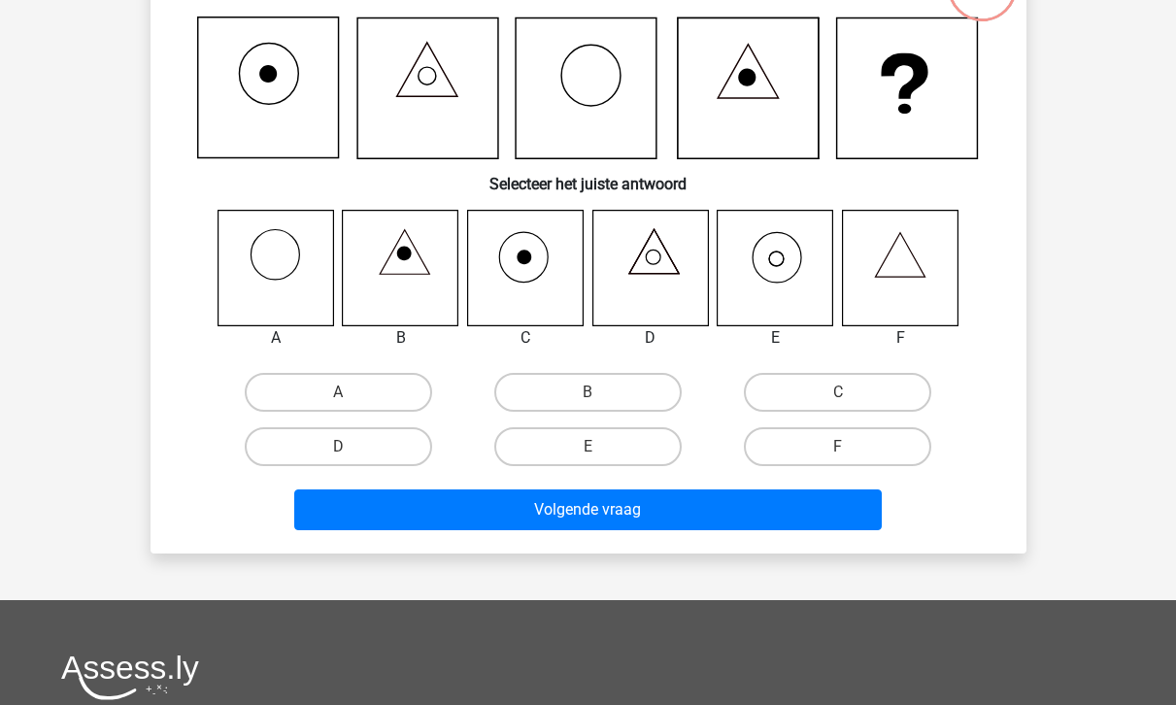
scroll to position [89, 0]
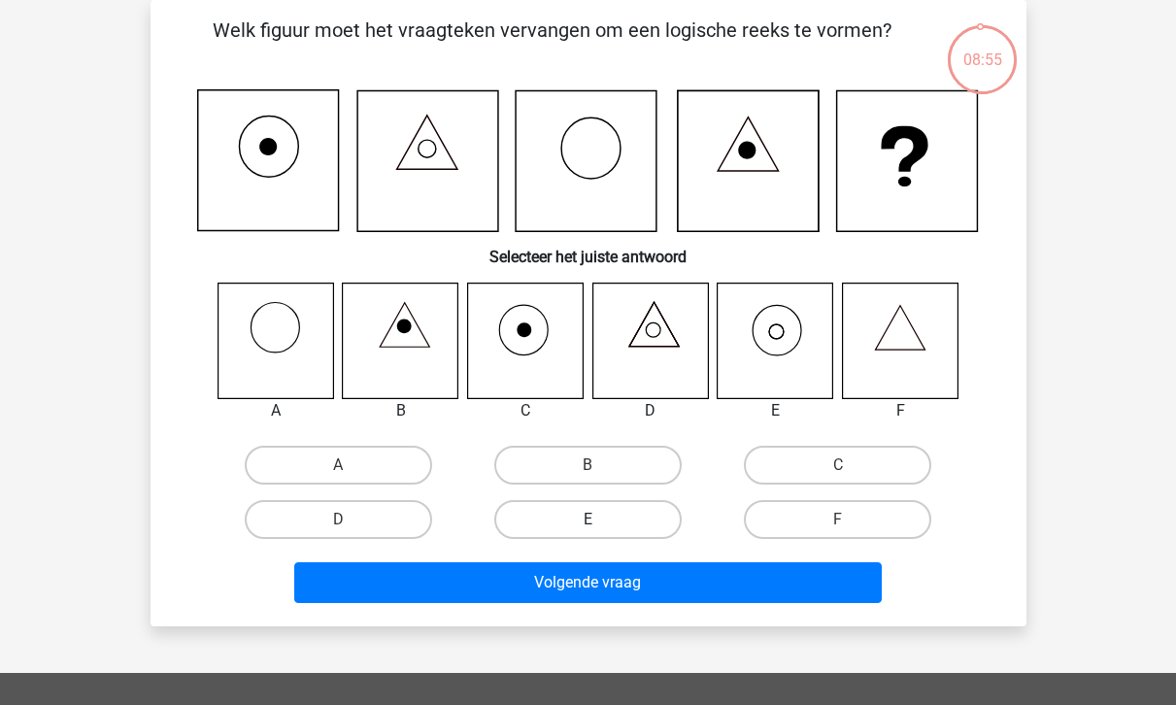
click at [610, 514] on label "E" at bounding box center [587, 519] width 187 height 39
click at [600, 519] on input "E" at bounding box center [593, 525] width 13 height 13
radio input "true"
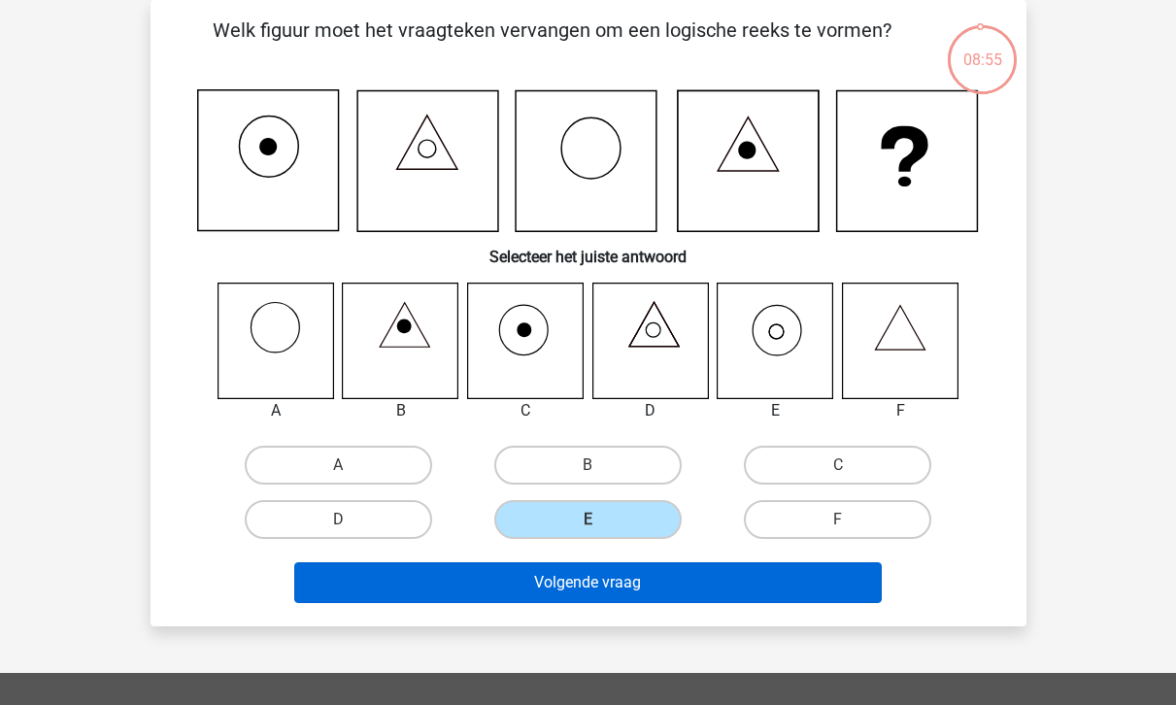
click at [635, 578] on button "Volgende vraag" at bounding box center [587, 582] width 587 height 41
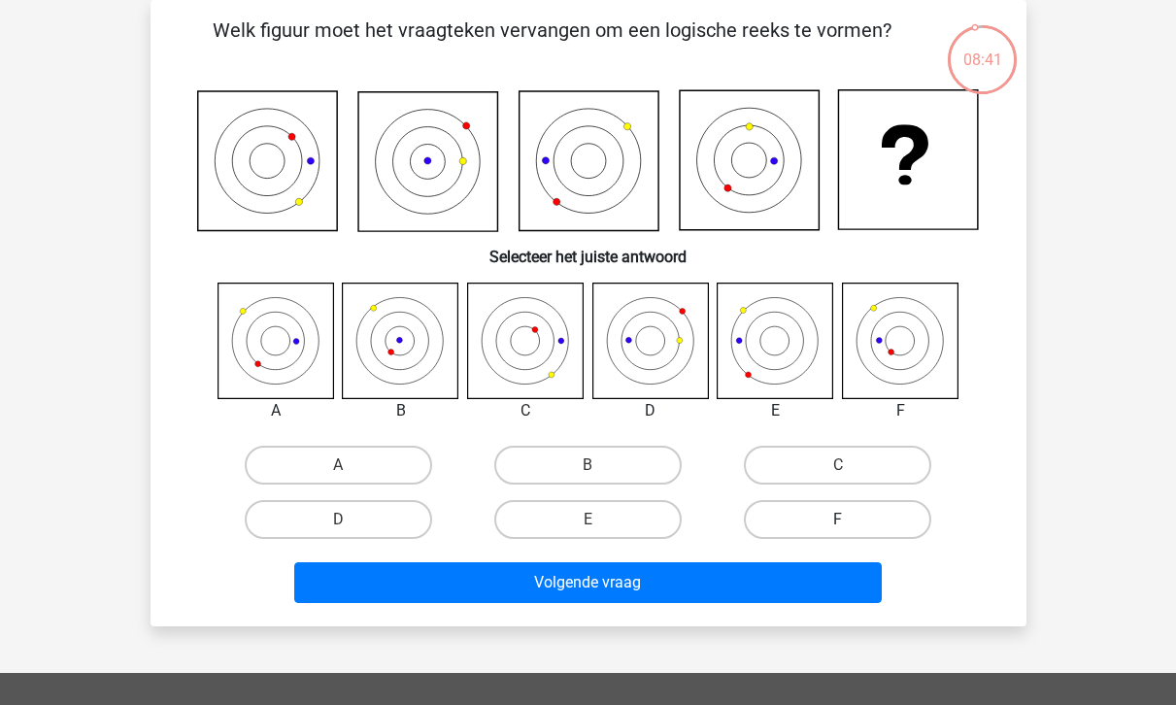
click at [865, 529] on label "F" at bounding box center [837, 519] width 187 height 39
click at [850, 529] on input "F" at bounding box center [844, 525] width 13 height 13
radio input "true"
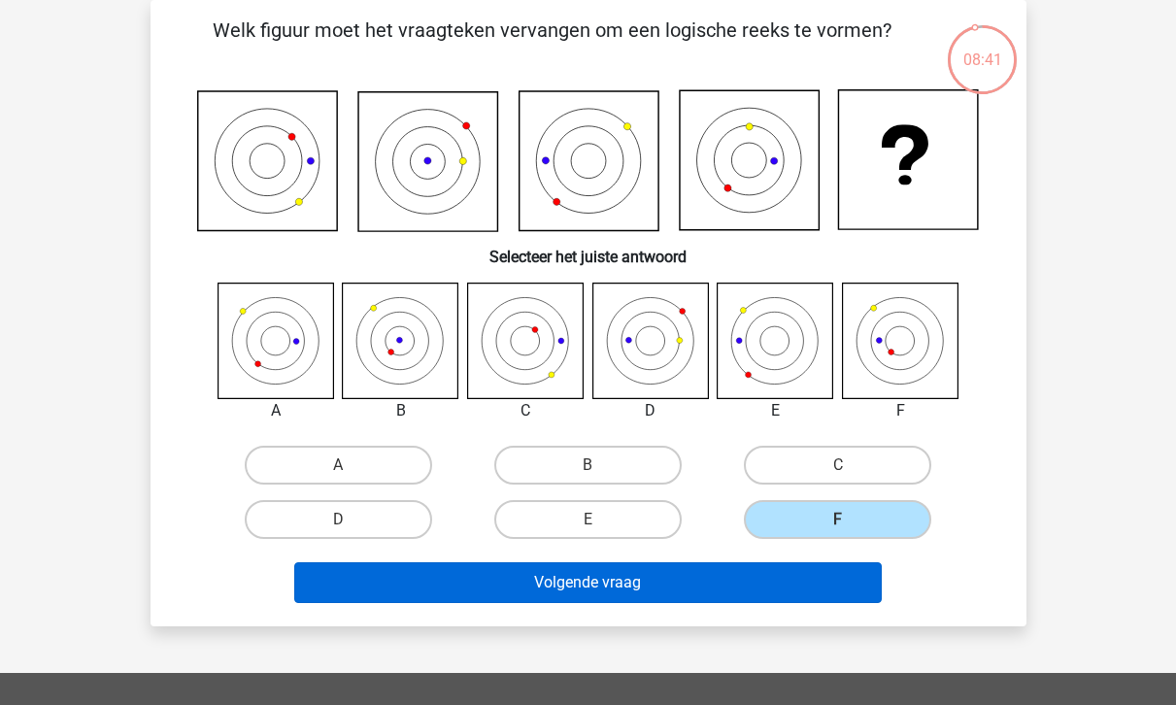
click at [832, 573] on button "Volgende vraag" at bounding box center [587, 582] width 587 height 41
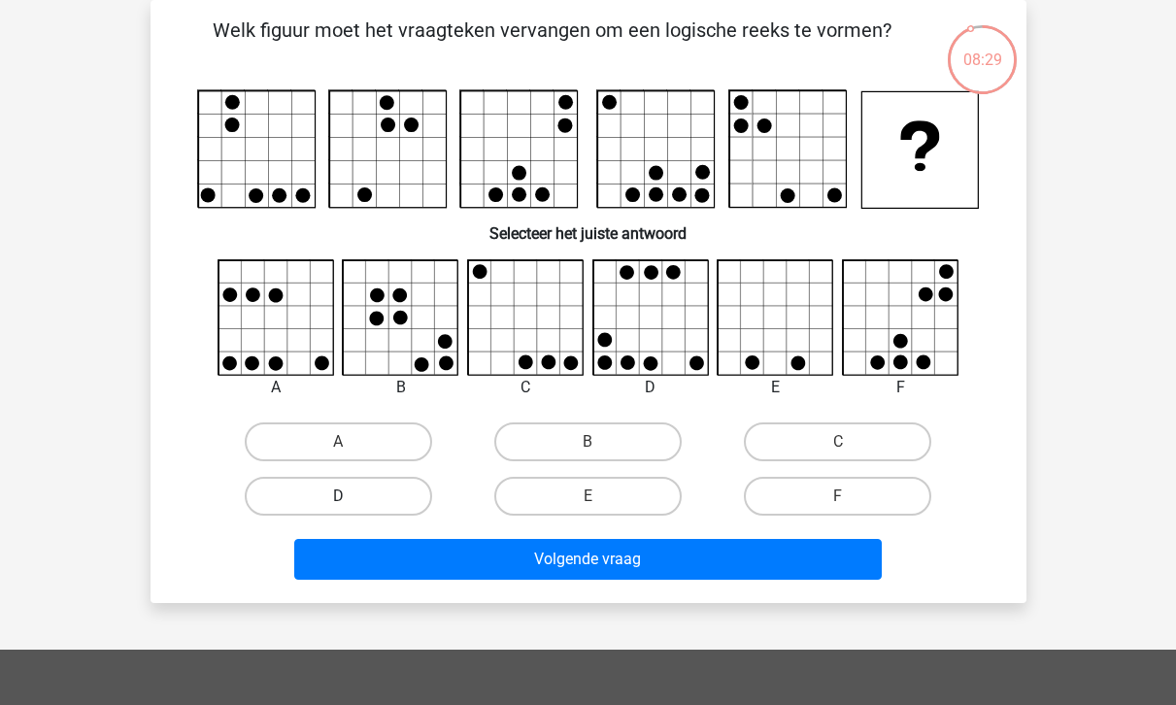
click at [379, 505] on label "D" at bounding box center [338, 496] width 187 height 39
click at [350, 505] on input "D" at bounding box center [344, 502] width 13 height 13
radio input "true"
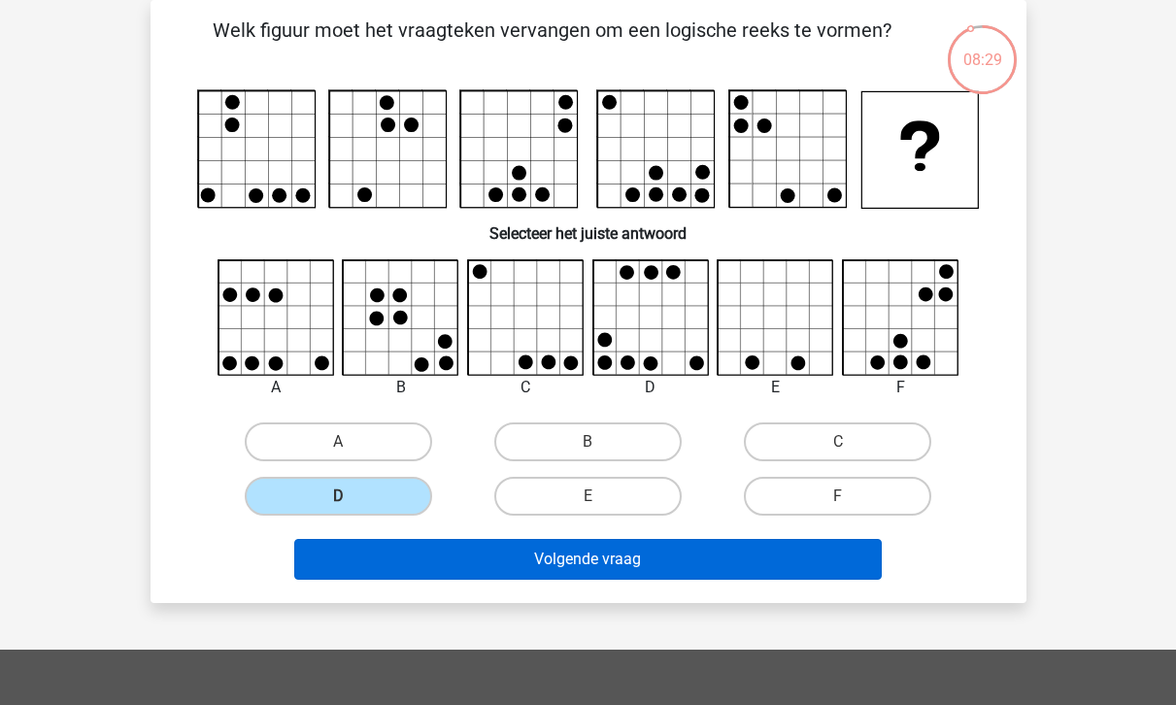
click at [514, 568] on button "Volgende vraag" at bounding box center [587, 559] width 587 height 41
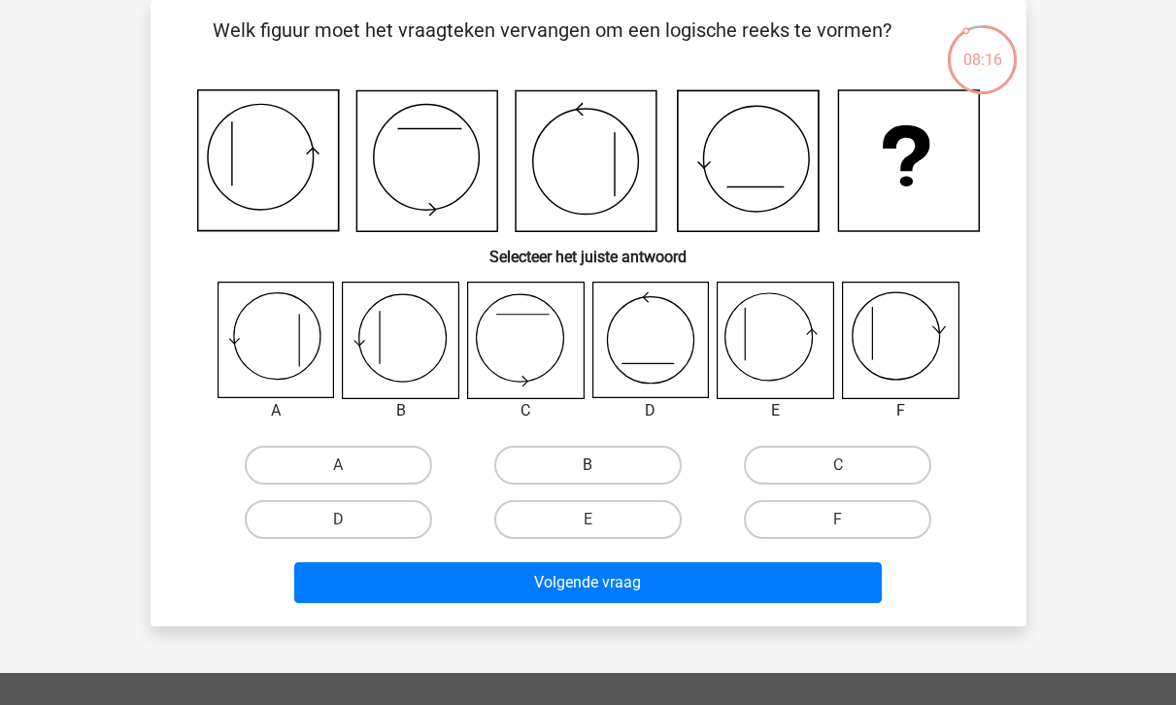
click at [619, 477] on label "B" at bounding box center [587, 465] width 187 height 39
click at [600, 477] on input "B" at bounding box center [593, 471] width 13 height 13
radio input "true"
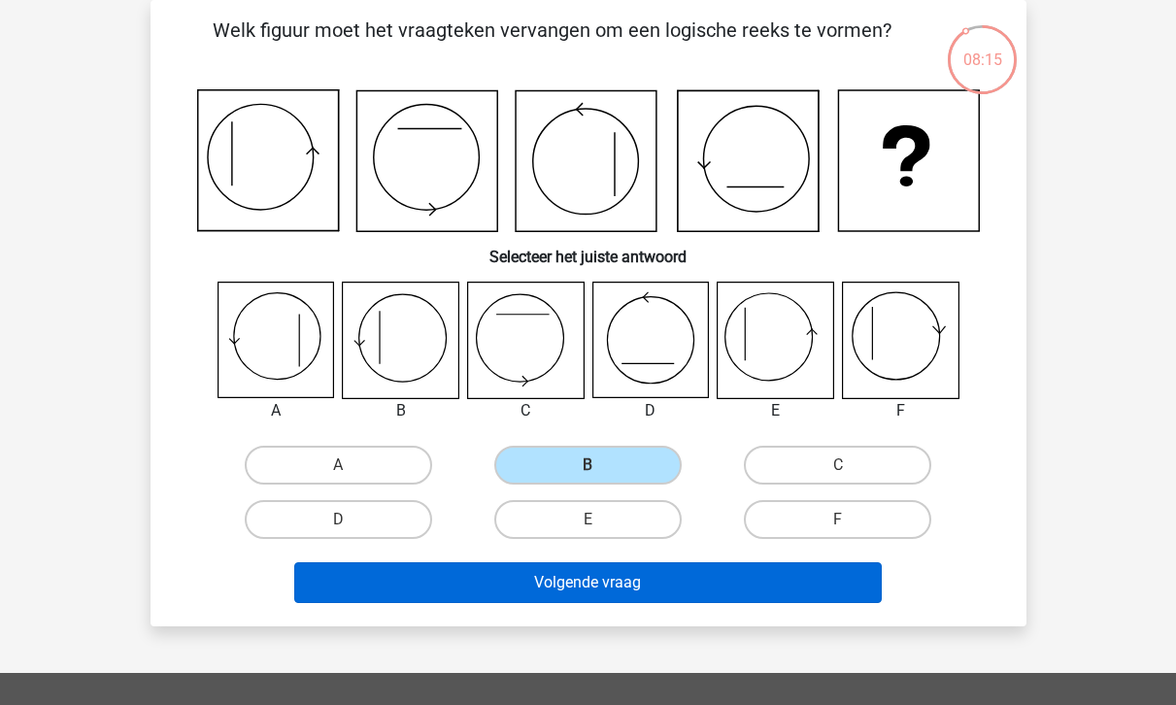
click at [658, 593] on button "Volgende vraag" at bounding box center [587, 582] width 587 height 41
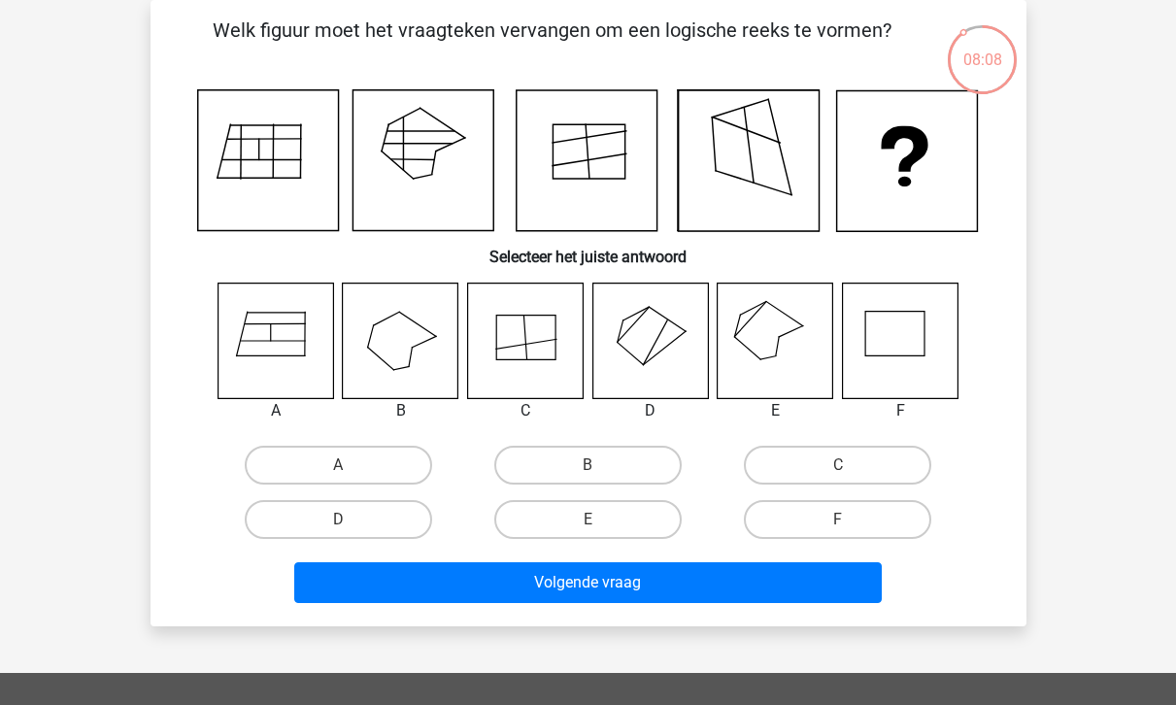
click at [599, 522] on input "E" at bounding box center [593, 525] width 13 height 13
radio input "true"
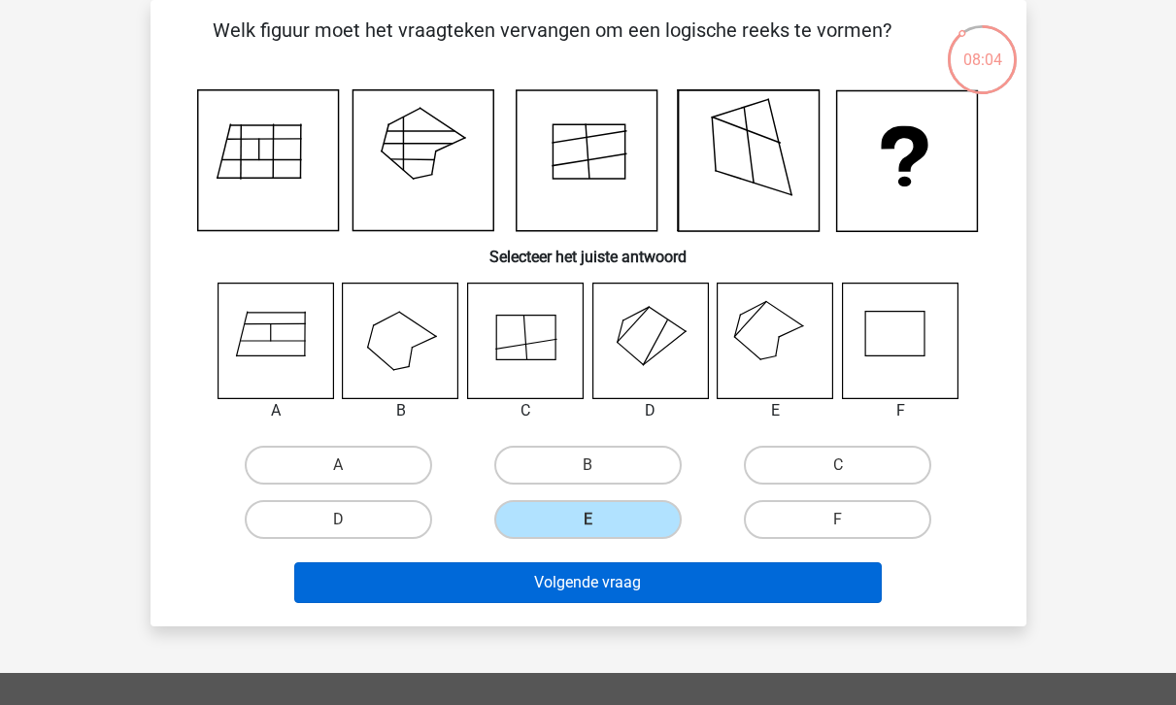
click at [639, 595] on button "Volgende vraag" at bounding box center [587, 582] width 587 height 41
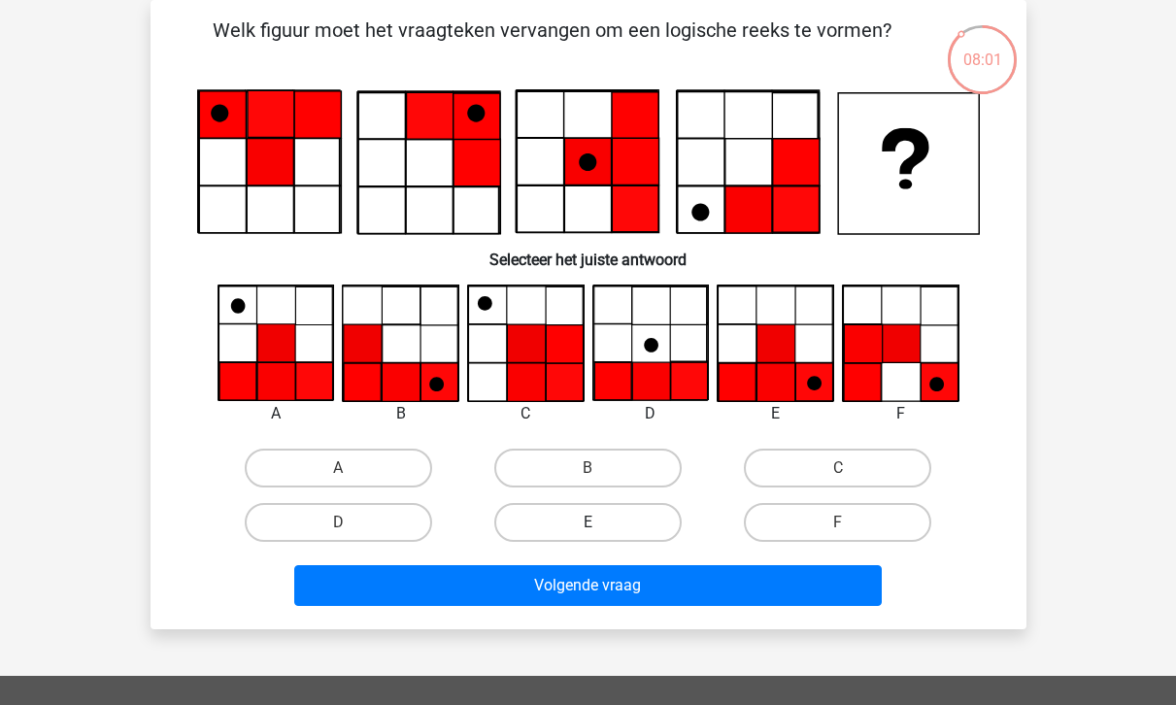
click at [619, 521] on label "E" at bounding box center [587, 522] width 187 height 39
click at [600, 522] on input "E" at bounding box center [593, 528] width 13 height 13
radio input "true"
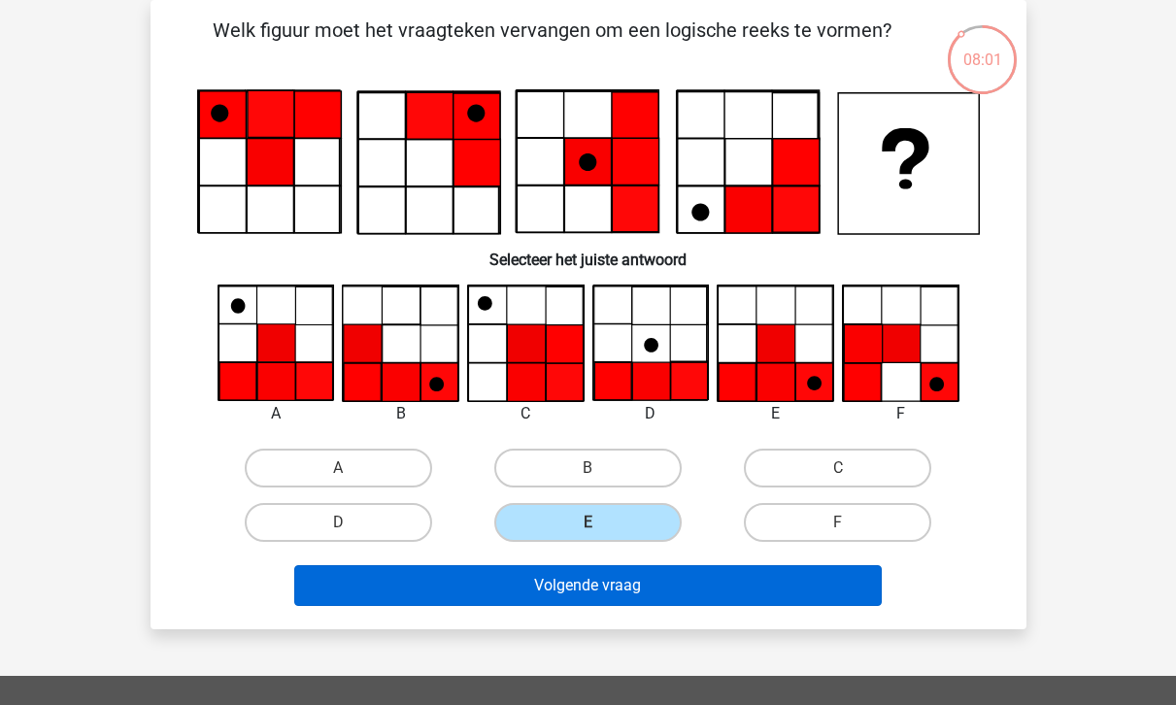
click at [621, 580] on button "Volgende vraag" at bounding box center [587, 585] width 587 height 41
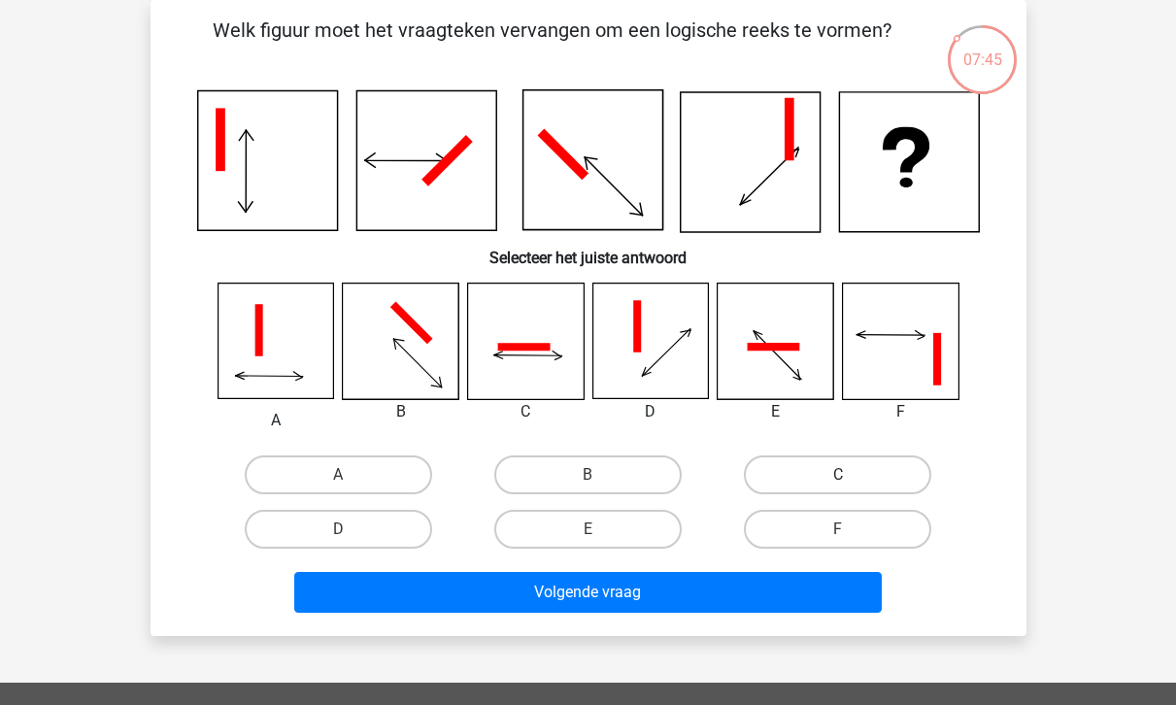
click at [848, 474] on label "C" at bounding box center [837, 474] width 187 height 39
click at [848, 475] on input "C" at bounding box center [844, 481] width 13 height 13
radio input "true"
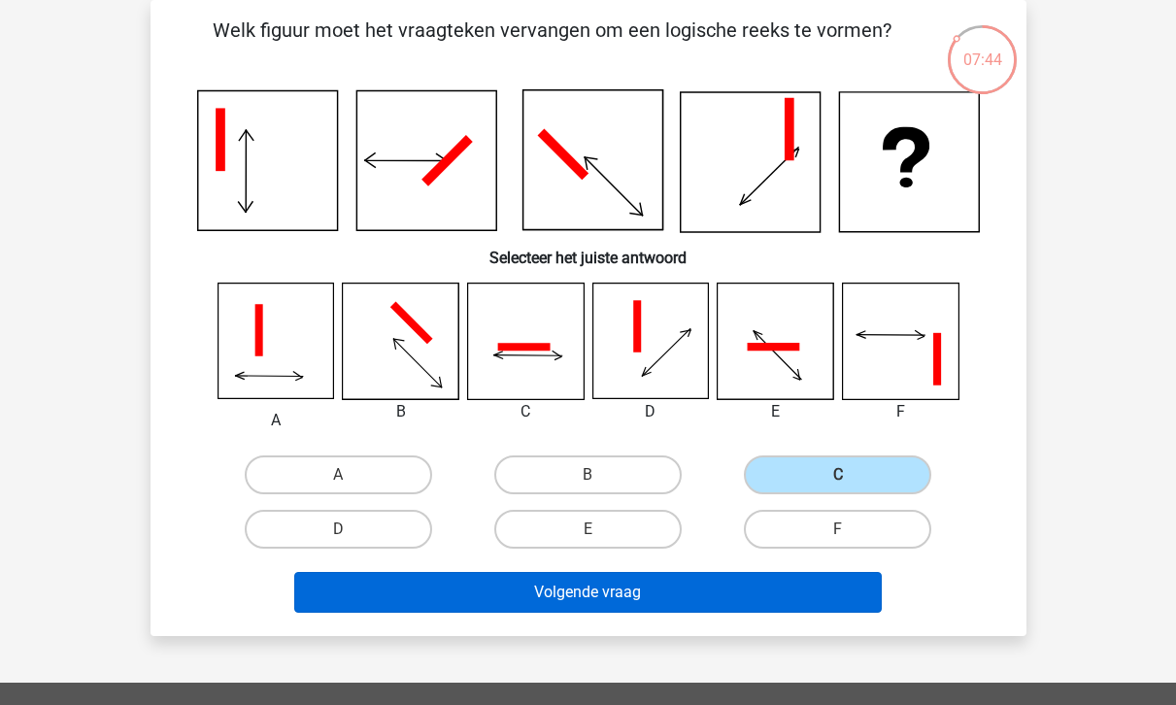
click at [636, 587] on button "Volgende vraag" at bounding box center [587, 592] width 587 height 41
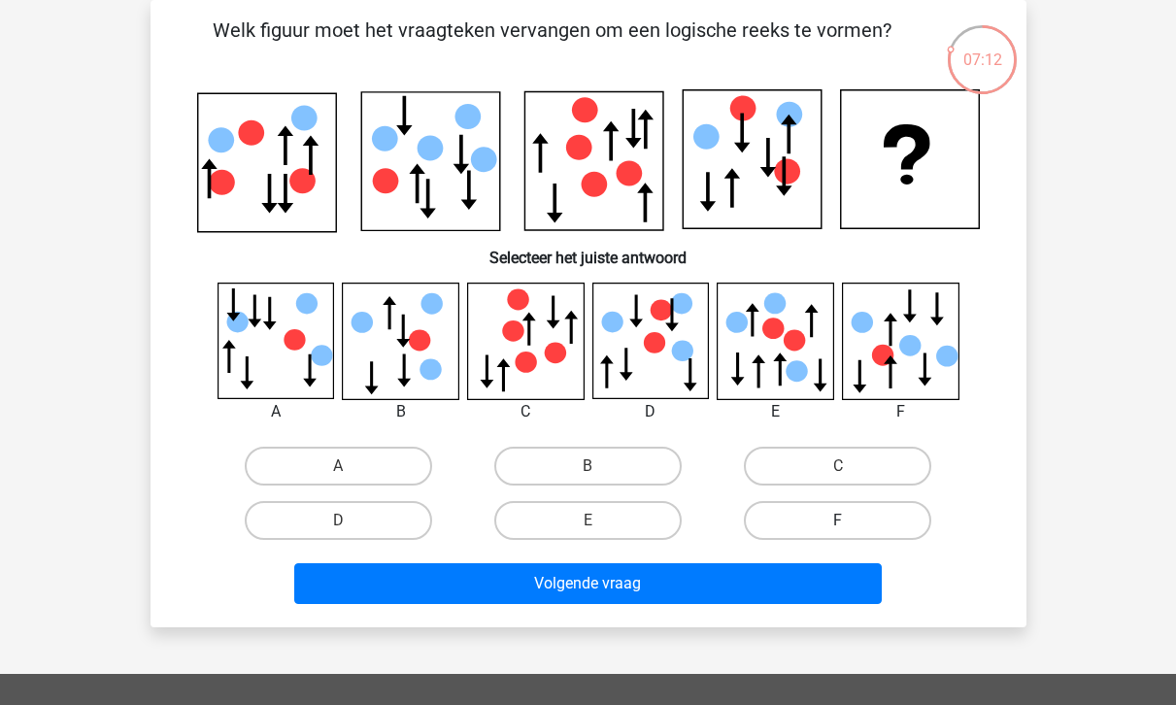
click at [834, 513] on label "F" at bounding box center [837, 520] width 187 height 39
click at [838, 520] on input "F" at bounding box center [844, 526] width 13 height 13
radio input "true"
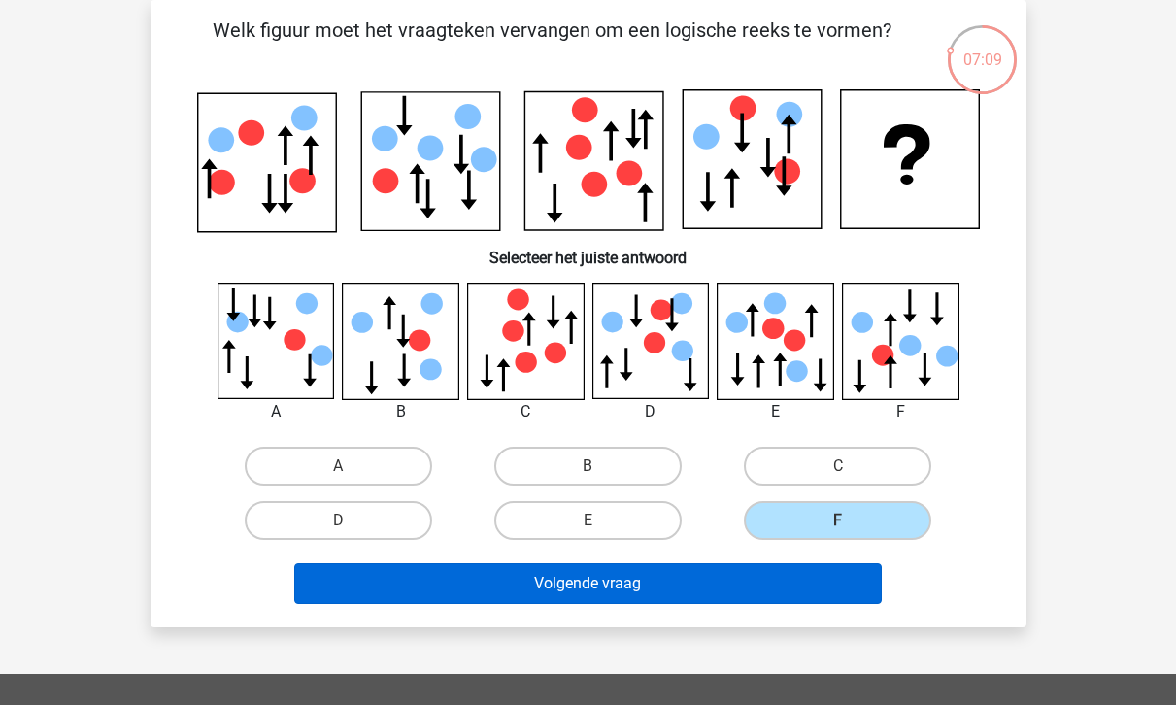
click at [767, 583] on button "Volgende vraag" at bounding box center [587, 583] width 587 height 41
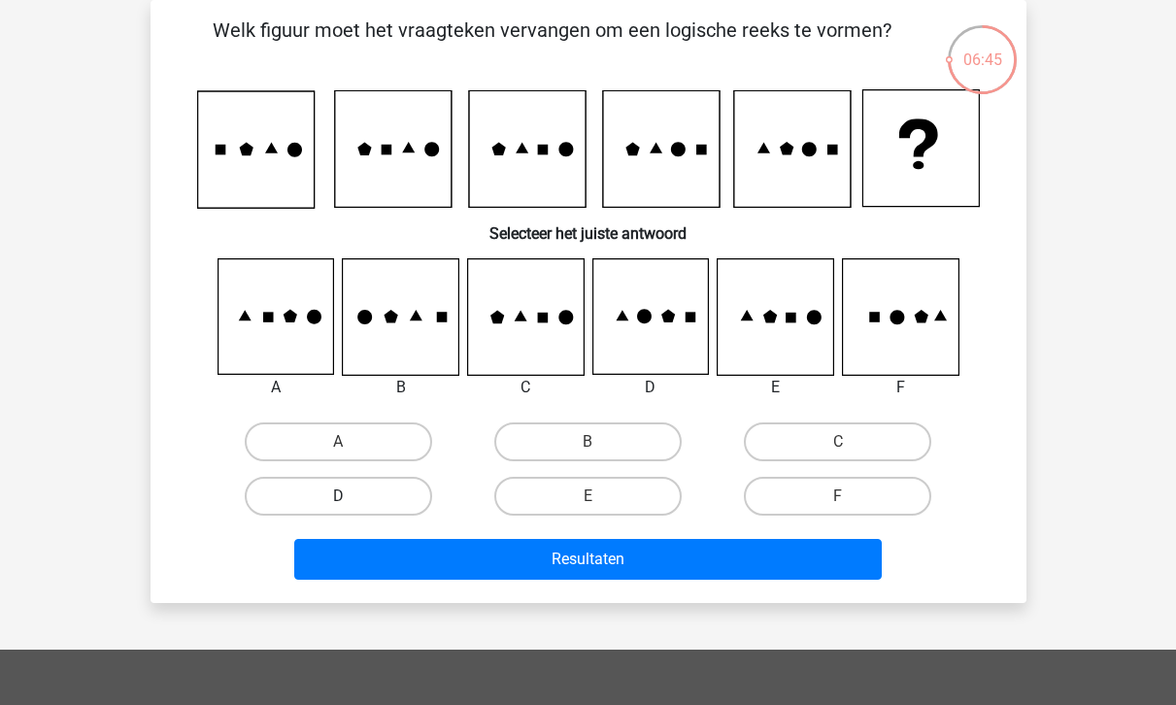
click at [348, 477] on label "D" at bounding box center [338, 496] width 187 height 39
click at [348, 496] on input "D" at bounding box center [344, 502] width 13 height 13
radio input "true"
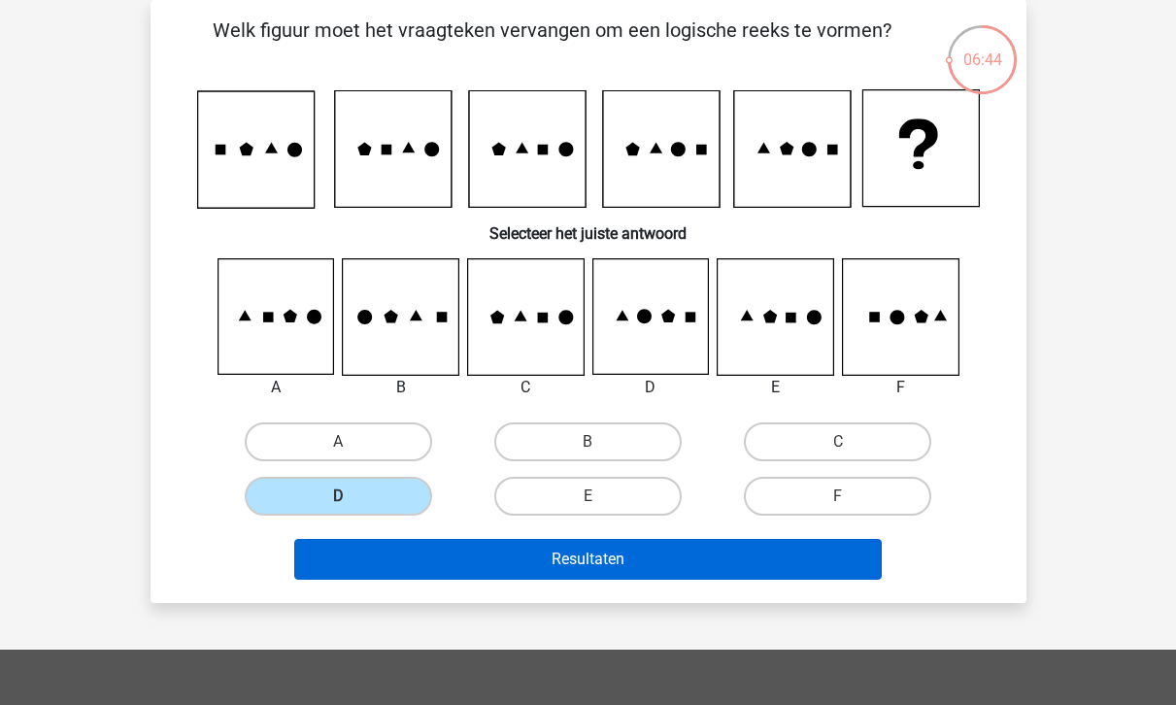
click at [530, 563] on button "Resultaten" at bounding box center [587, 559] width 587 height 41
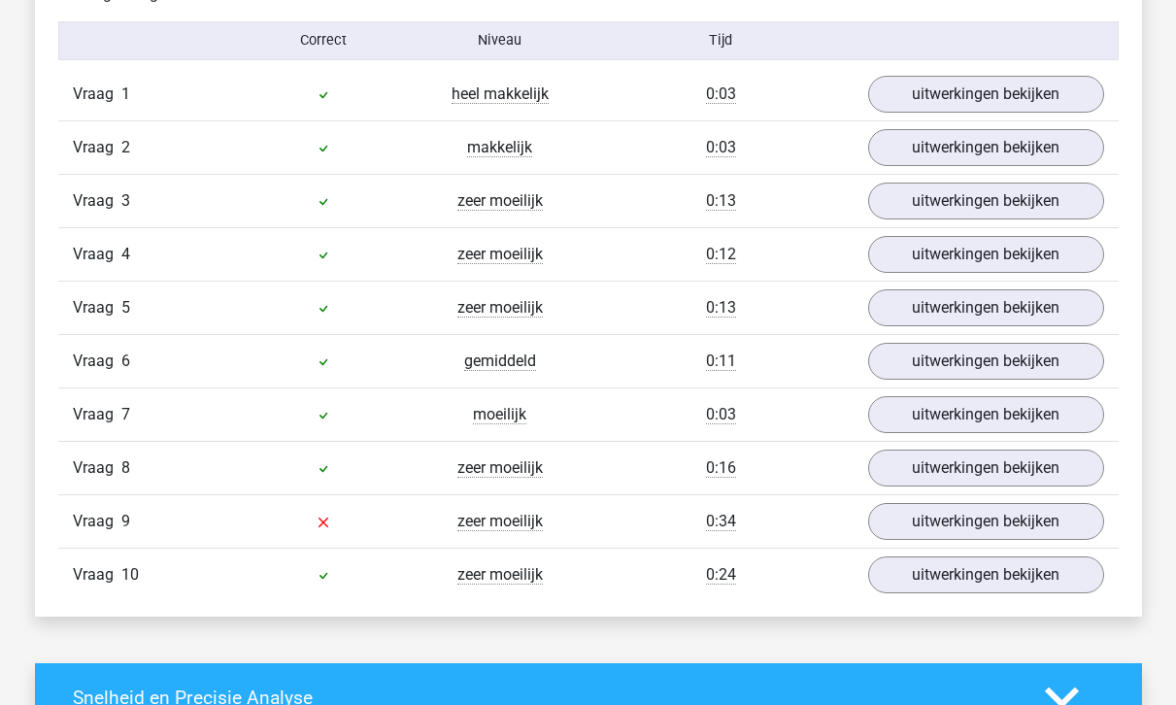
scroll to position [1608, 0]
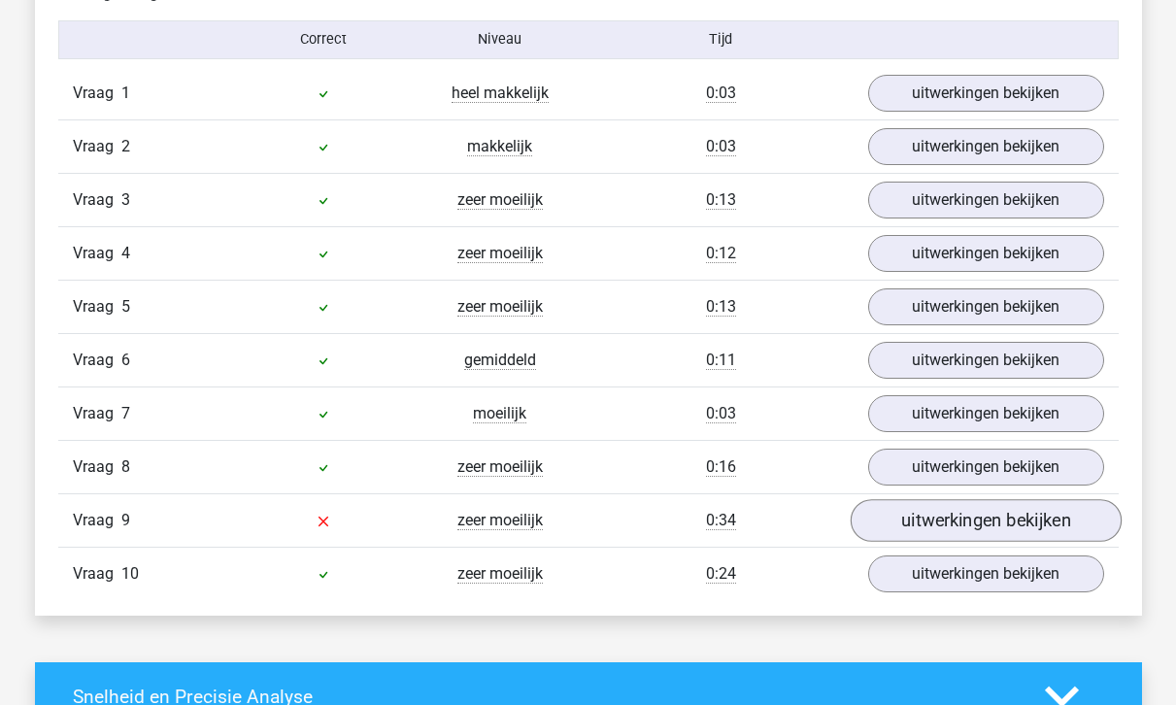
click at [966, 513] on link "uitwerkingen bekijken" at bounding box center [984, 520] width 271 height 43
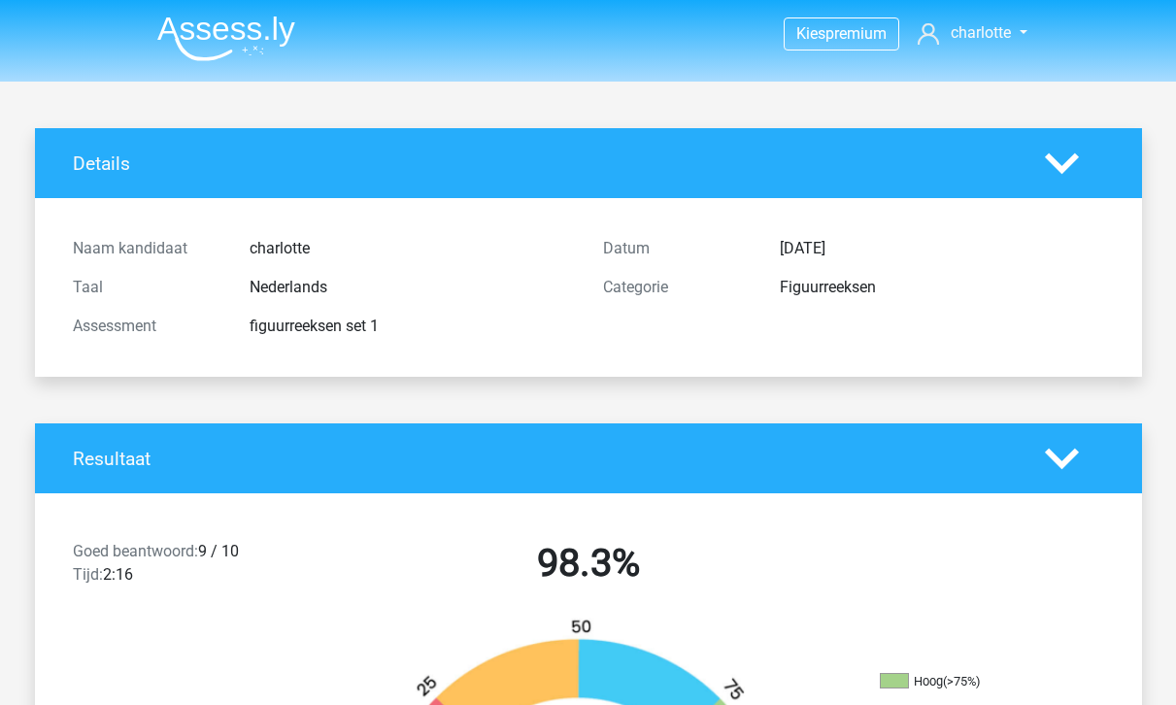
scroll to position [0, 0]
click at [259, 44] on img at bounding box center [226, 39] width 138 height 46
